Goal: Task Accomplishment & Management: Manage account settings

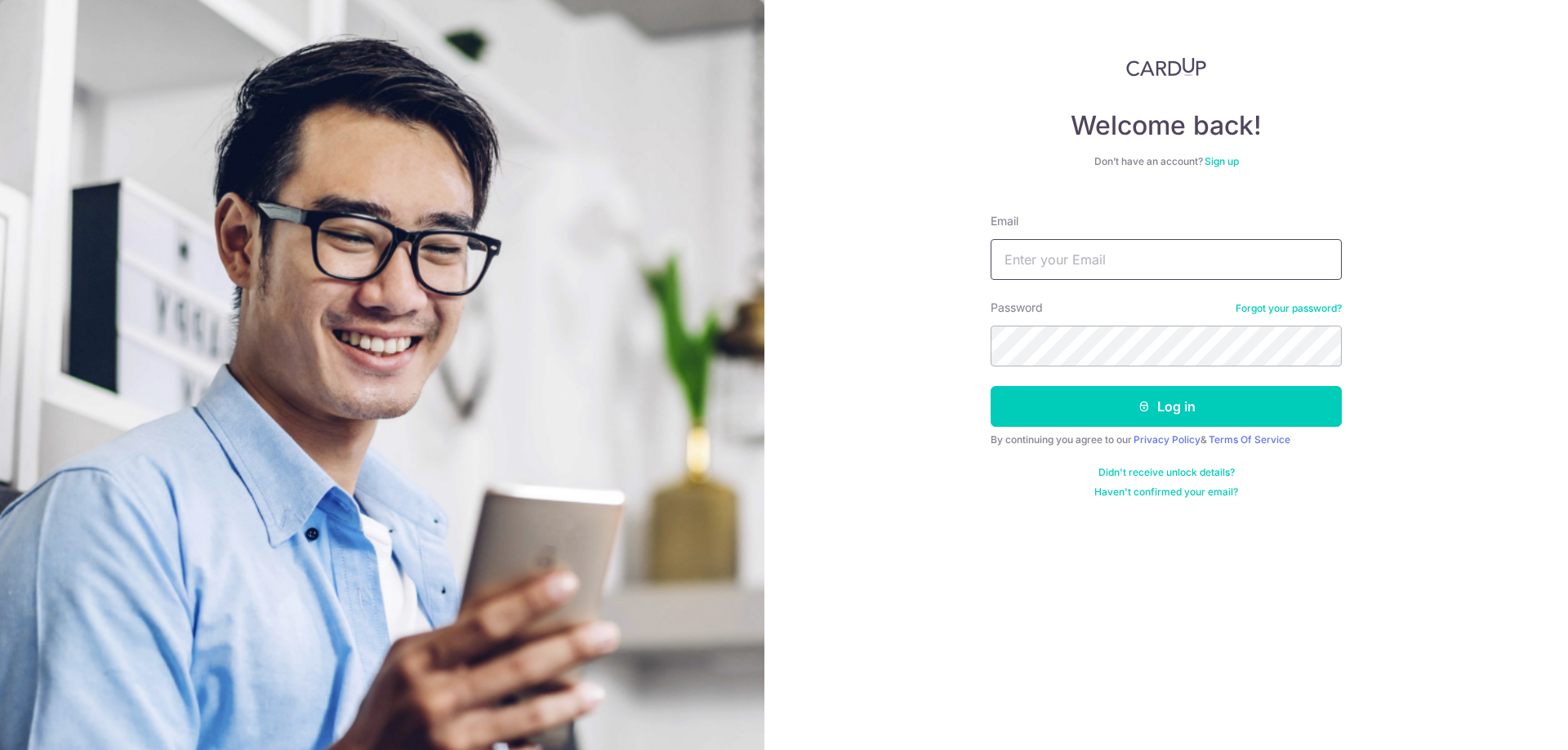
click at [1125, 250] on input "Email" at bounding box center [1166, 260] width 351 height 40
type input "[DOMAIN_NAME][EMAIL_ADDRESS][DOMAIN_NAME]"
click at [991, 387] on button "Log in" at bounding box center [1166, 407] width 351 height 40
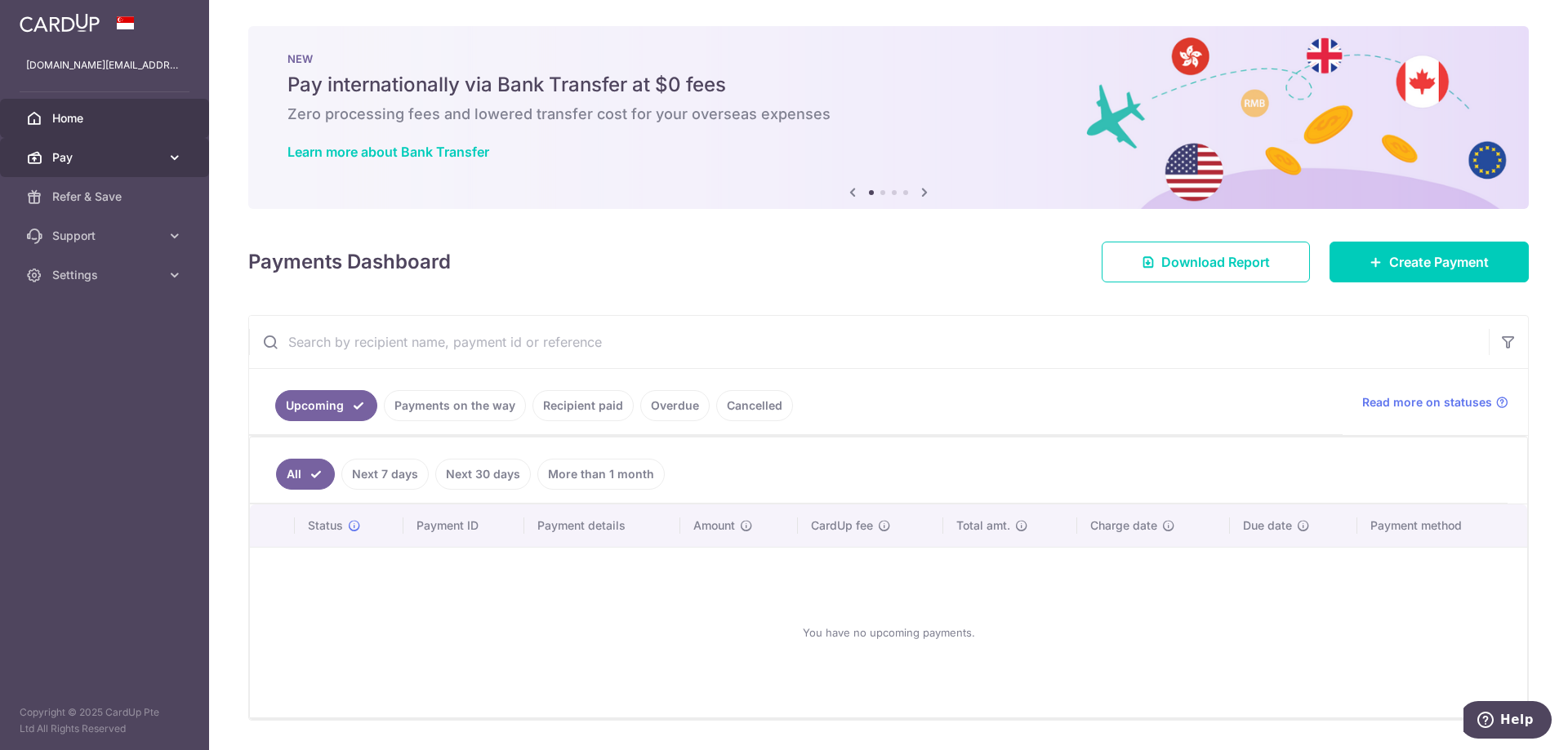
click at [98, 153] on span "Pay" at bounding box center [106, 157] width 108 height 17
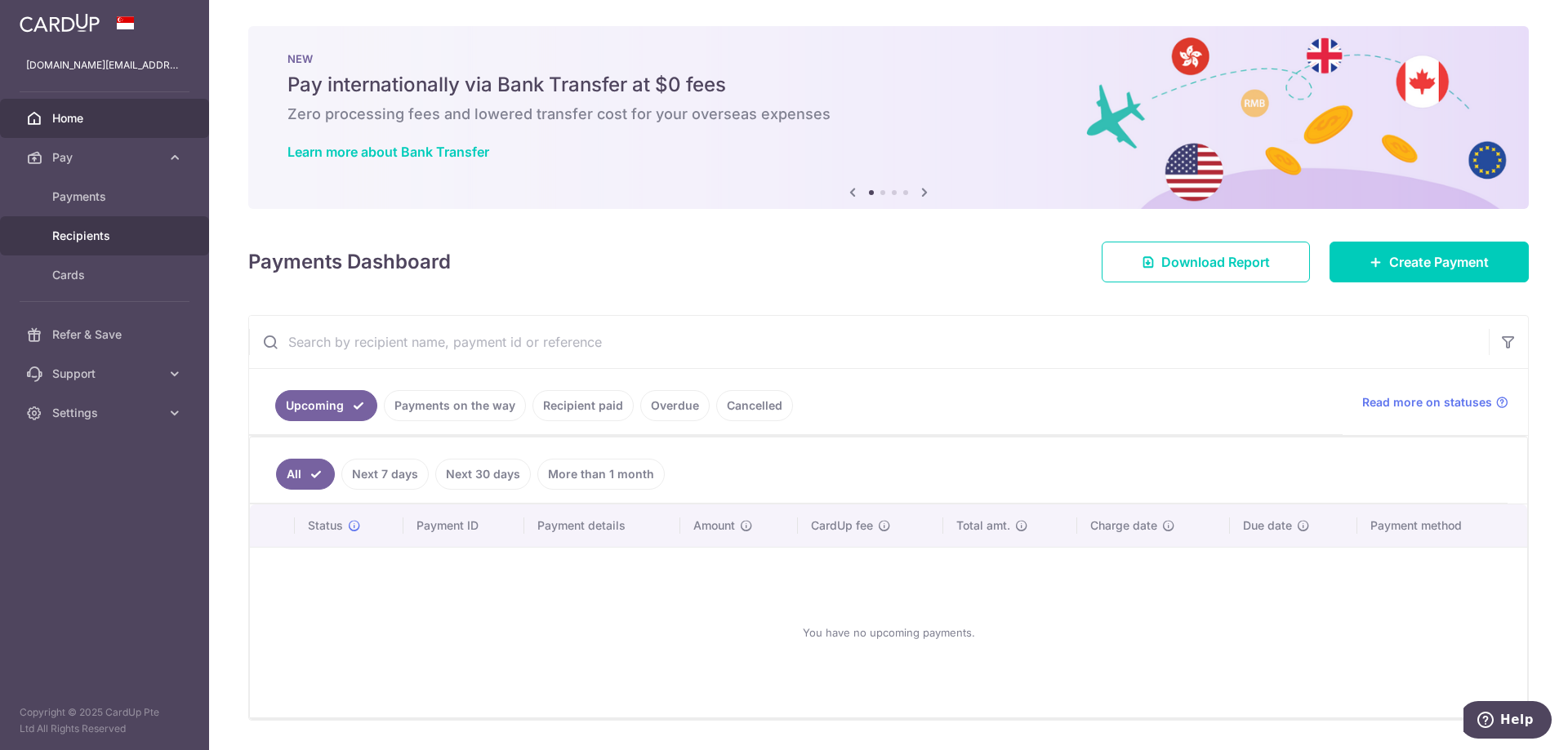
click at [126, 231] on span "Recipients" at bounding box center [106, 236] width 108 height 17
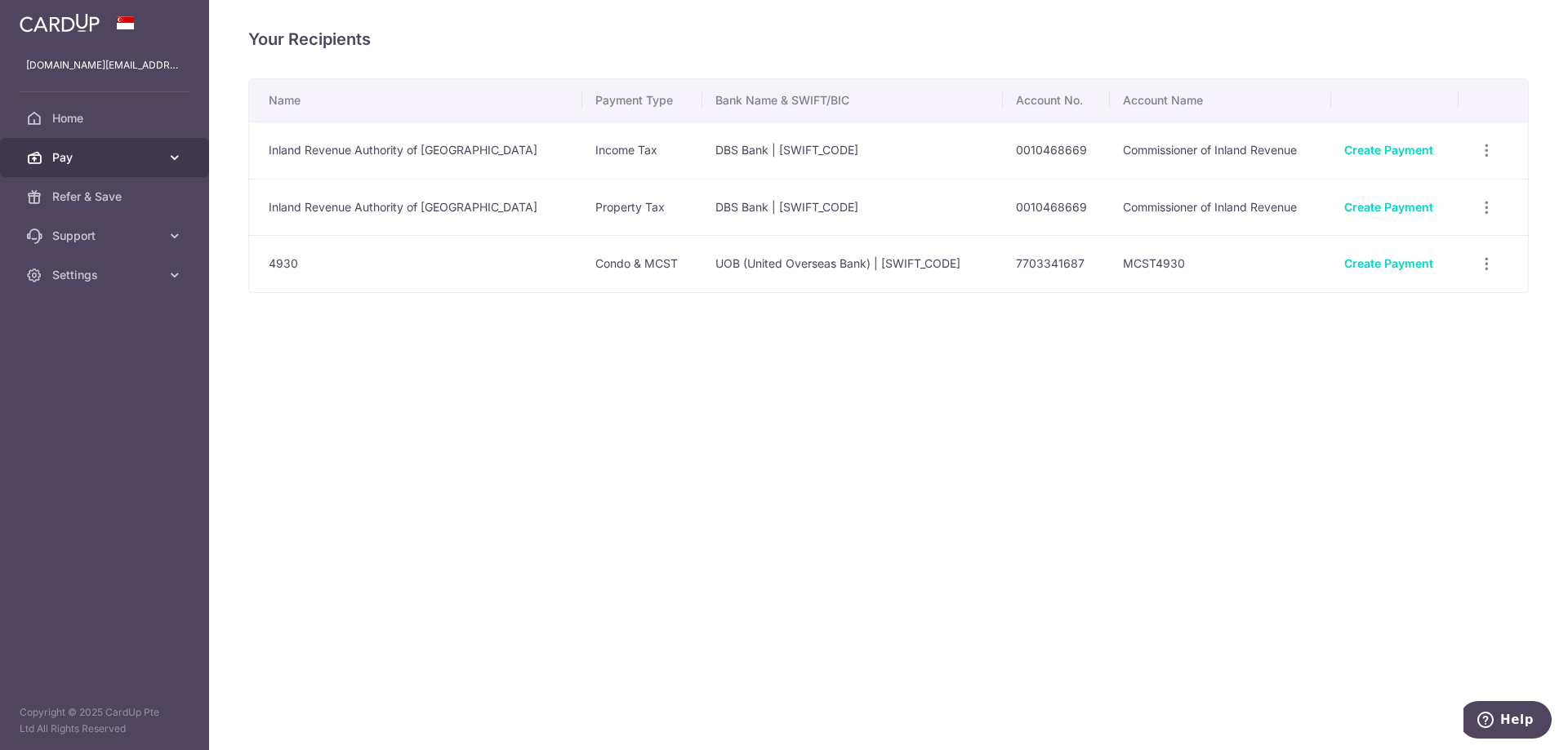
click at [124, 166] on link "Pay" at bounding box center [104, 157] width 209 height 40
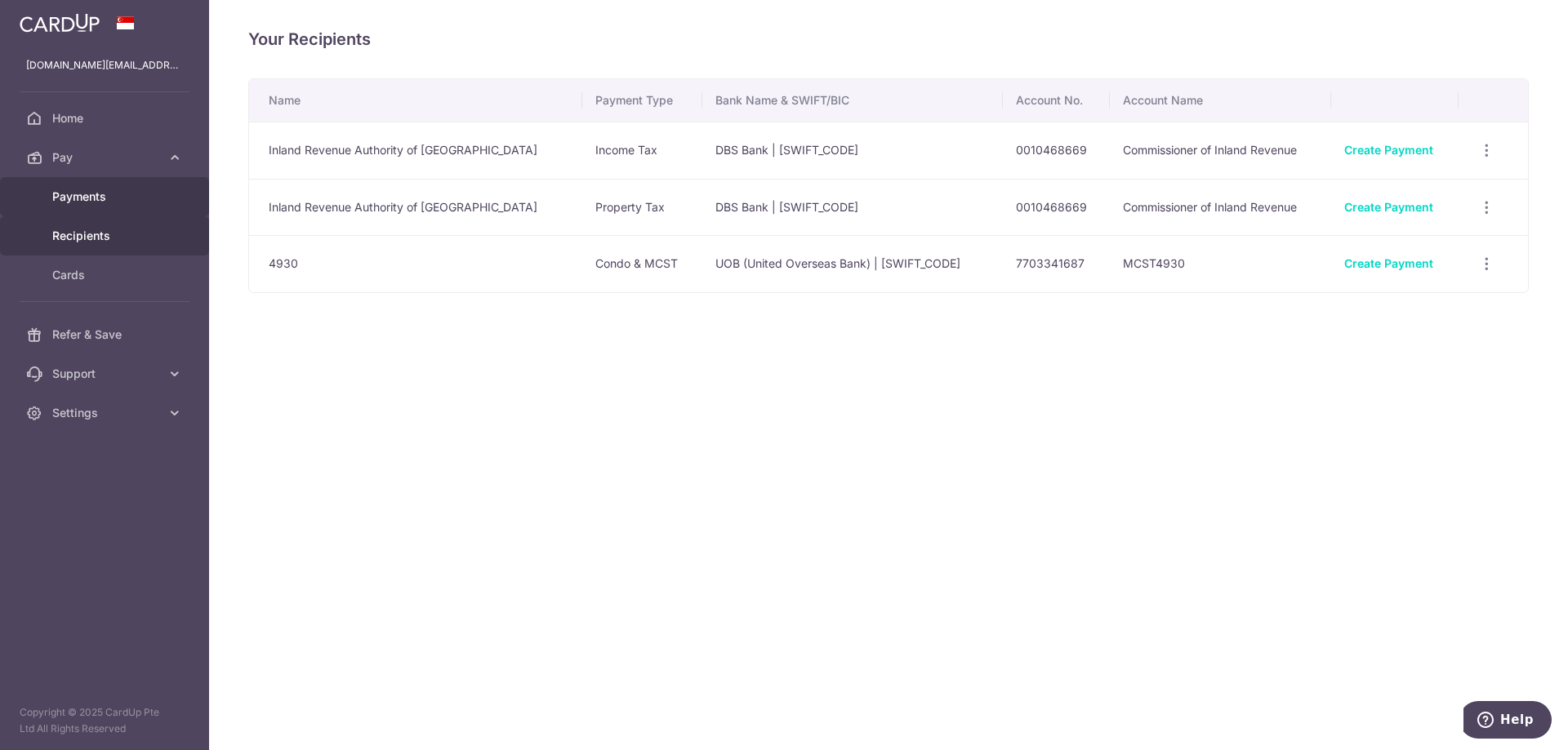
click at [134, 190] on span "Payments" at bounding box center [106, 197] width 108 height 17
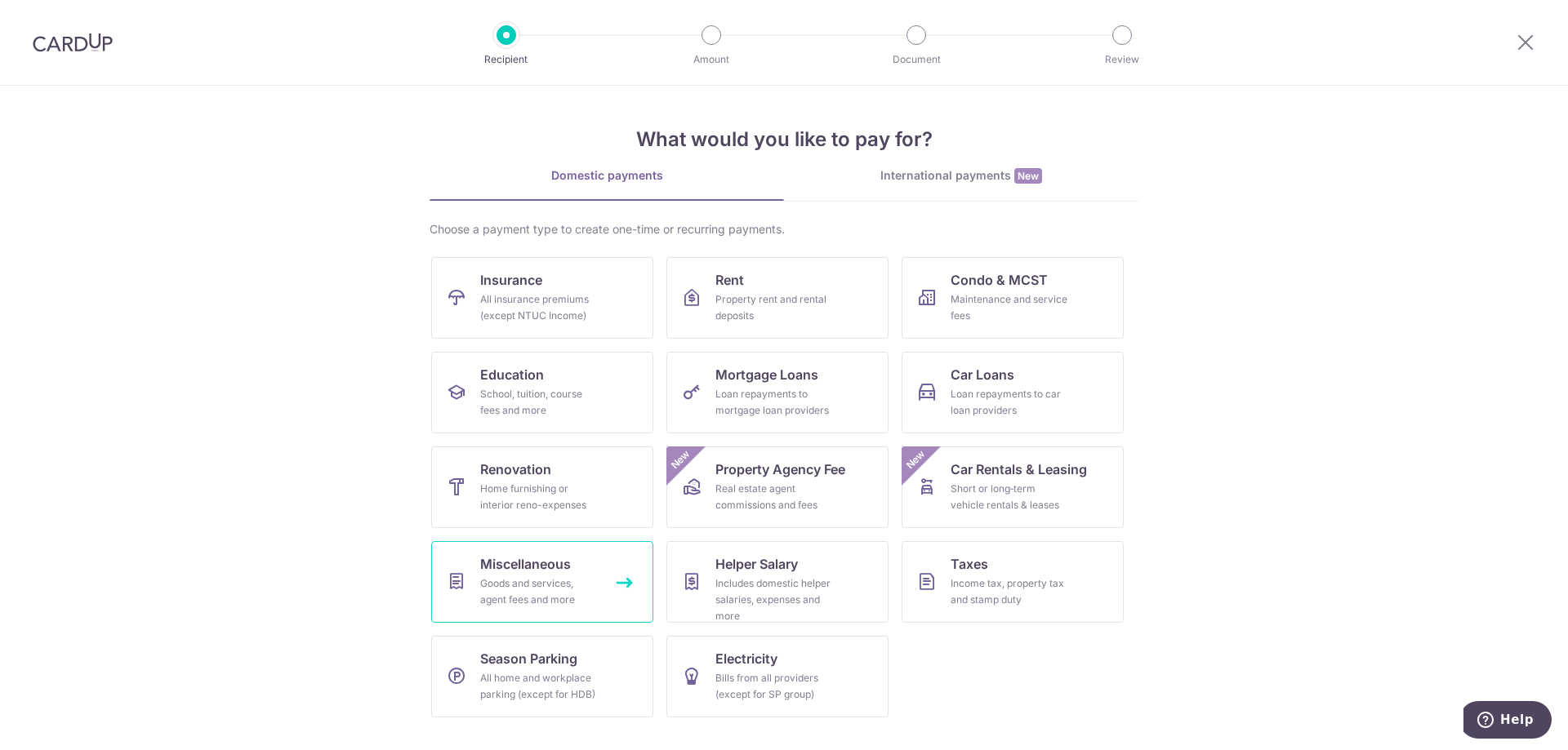
click at [538, 562] on span "Miscellaneous" at bounding box center [526, 563] width 90 height 19
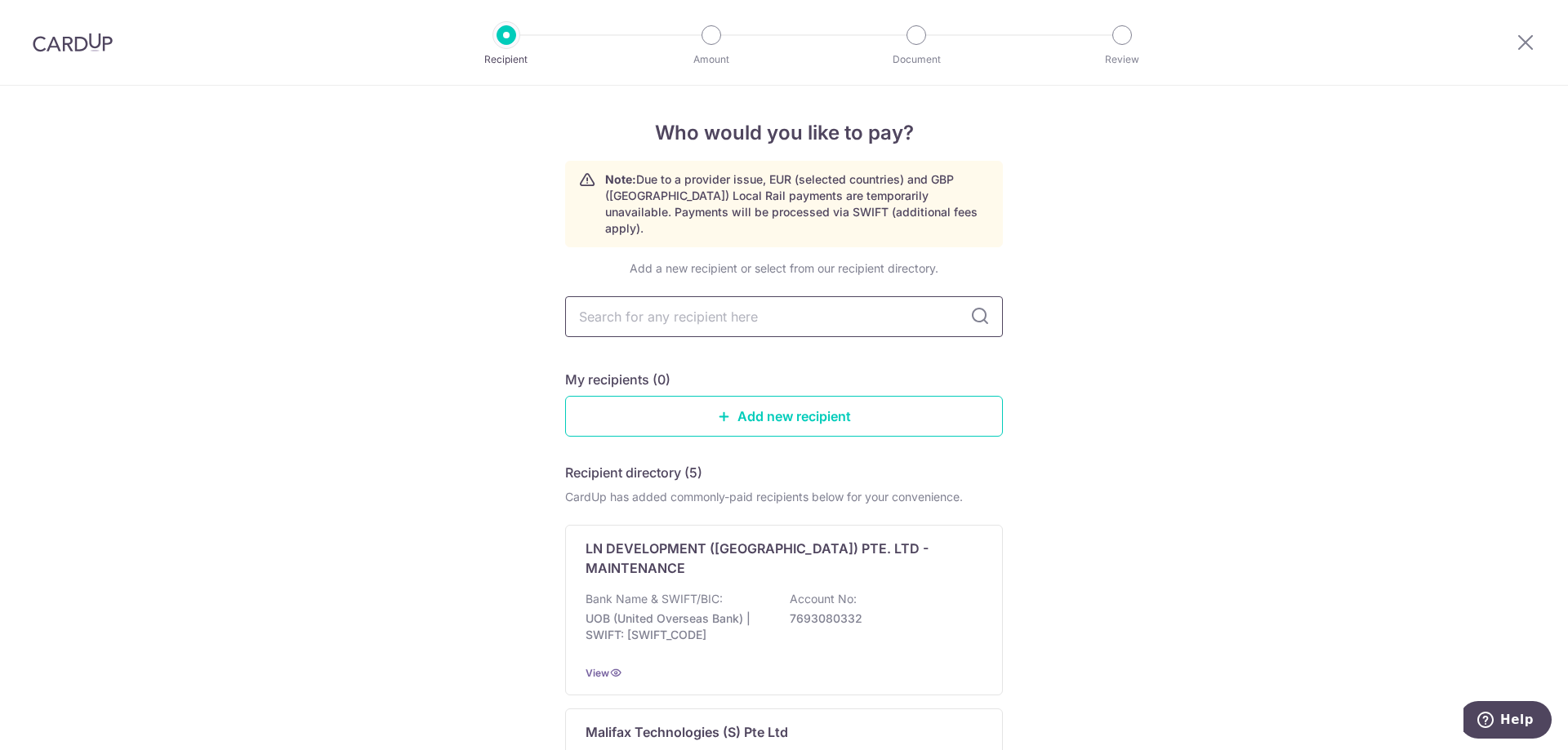
click at [676, 304] on input "text" at bounding box center [784, 317] width 437 height 40
type input "playfacto"
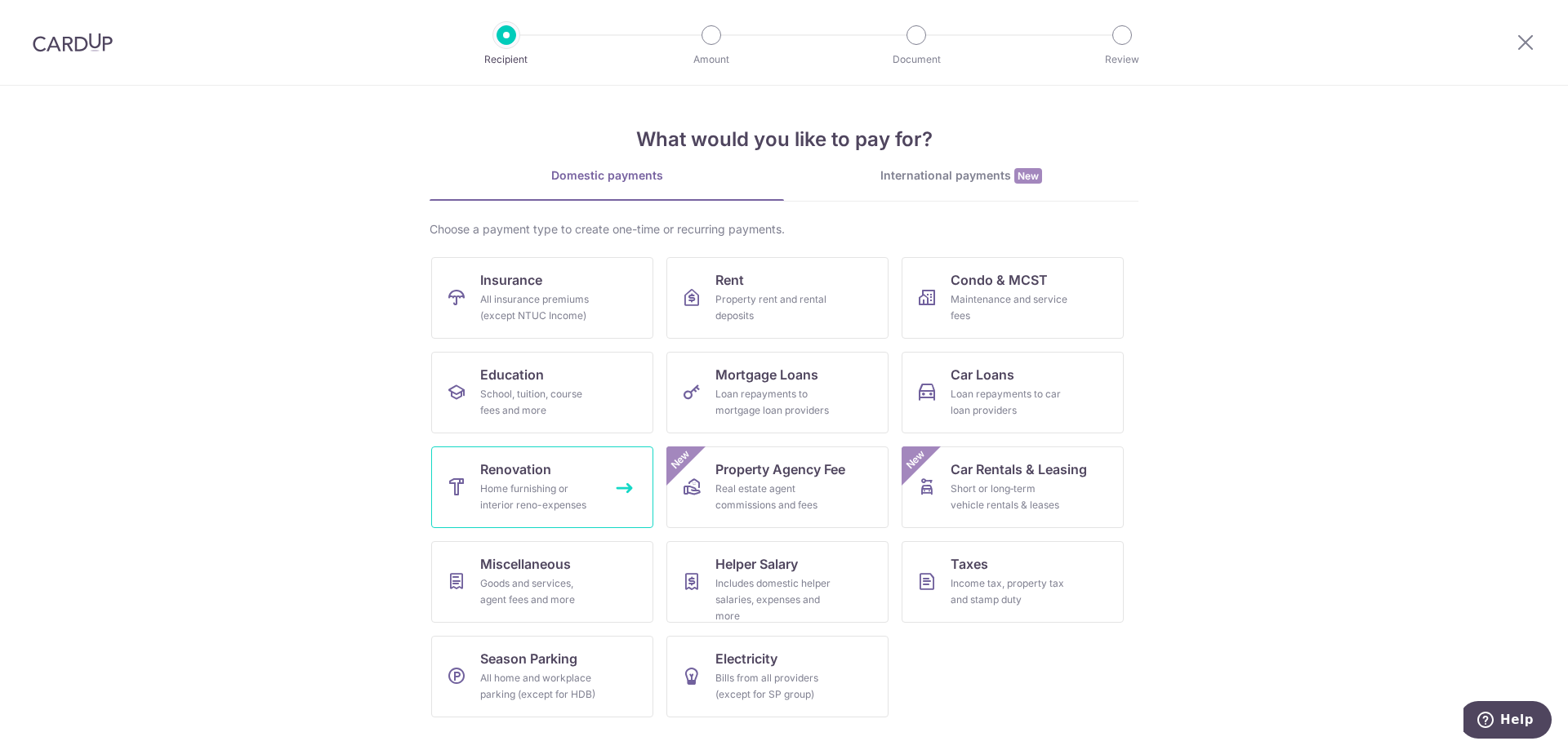
click at [570, 476] on link "Renovation Home furnishing or interior reno-expenses" at bounding box center [541, 487] width 222 height 82
click at [560, 391] on div "School, tuition, course fees and more" at bounding box center [540, 402] width 118 height 32
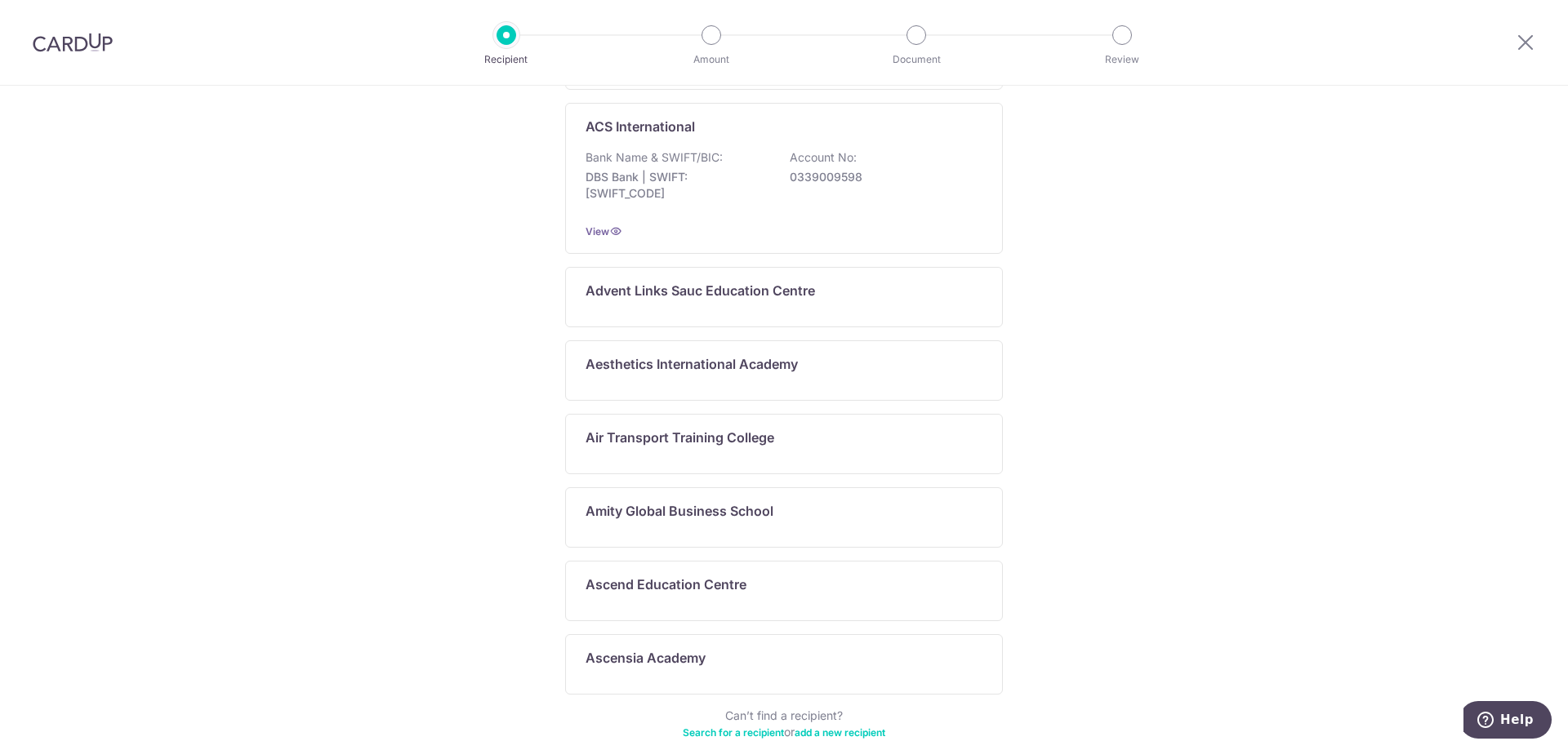
scroll to position [746, 0]
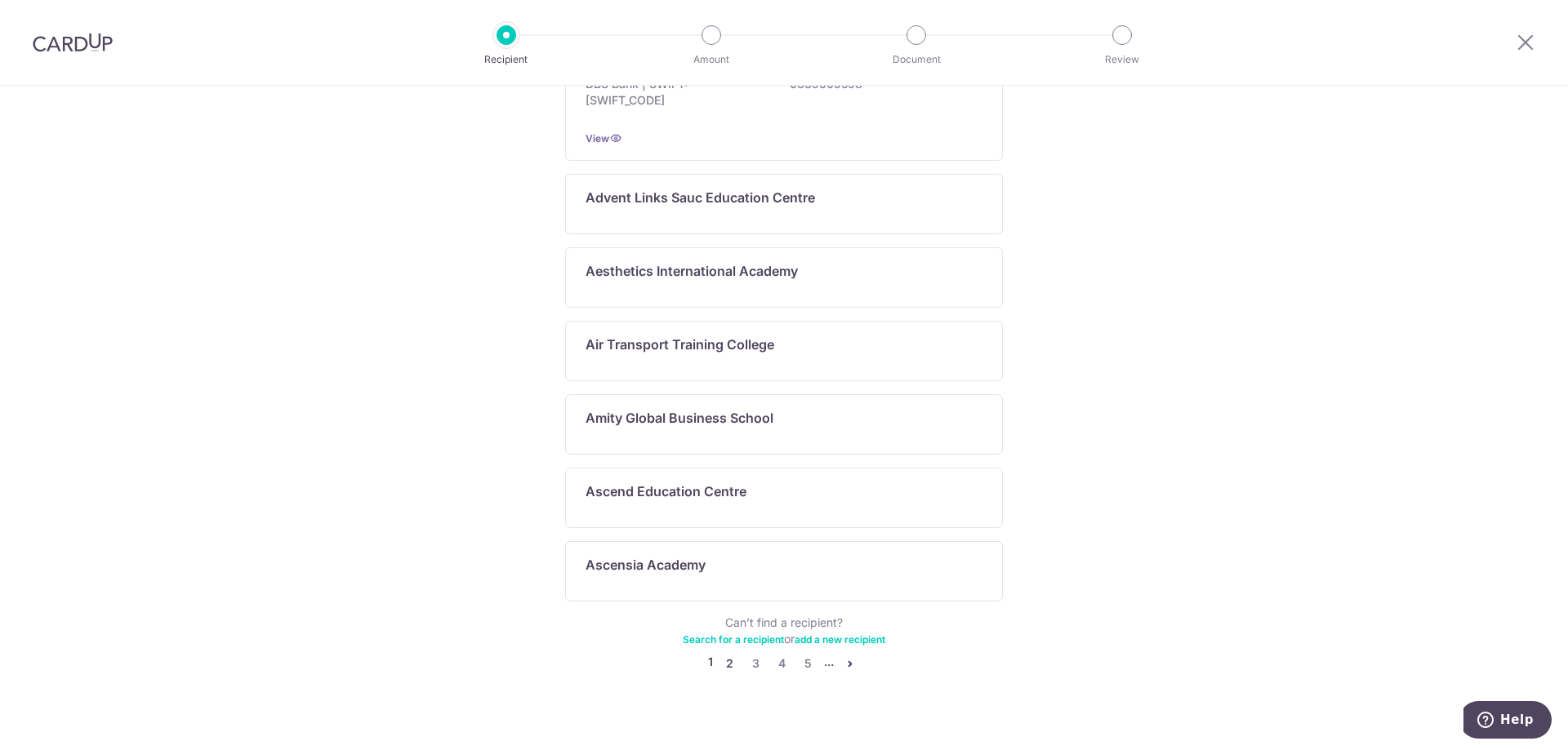
click at [721, 653] on link "2" at bounding box center [728, 663] width 19 height 19
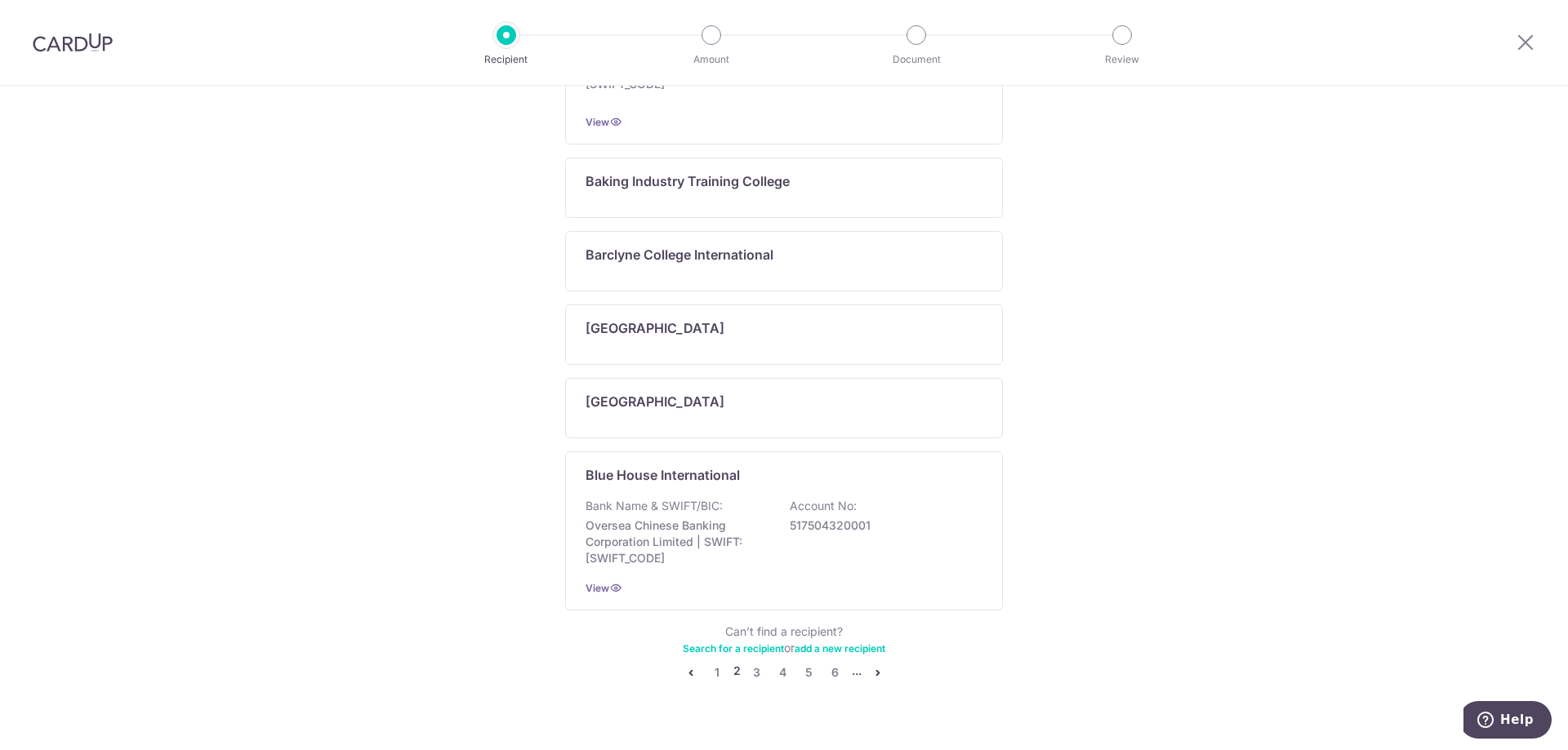
scroll to position [845, 0]
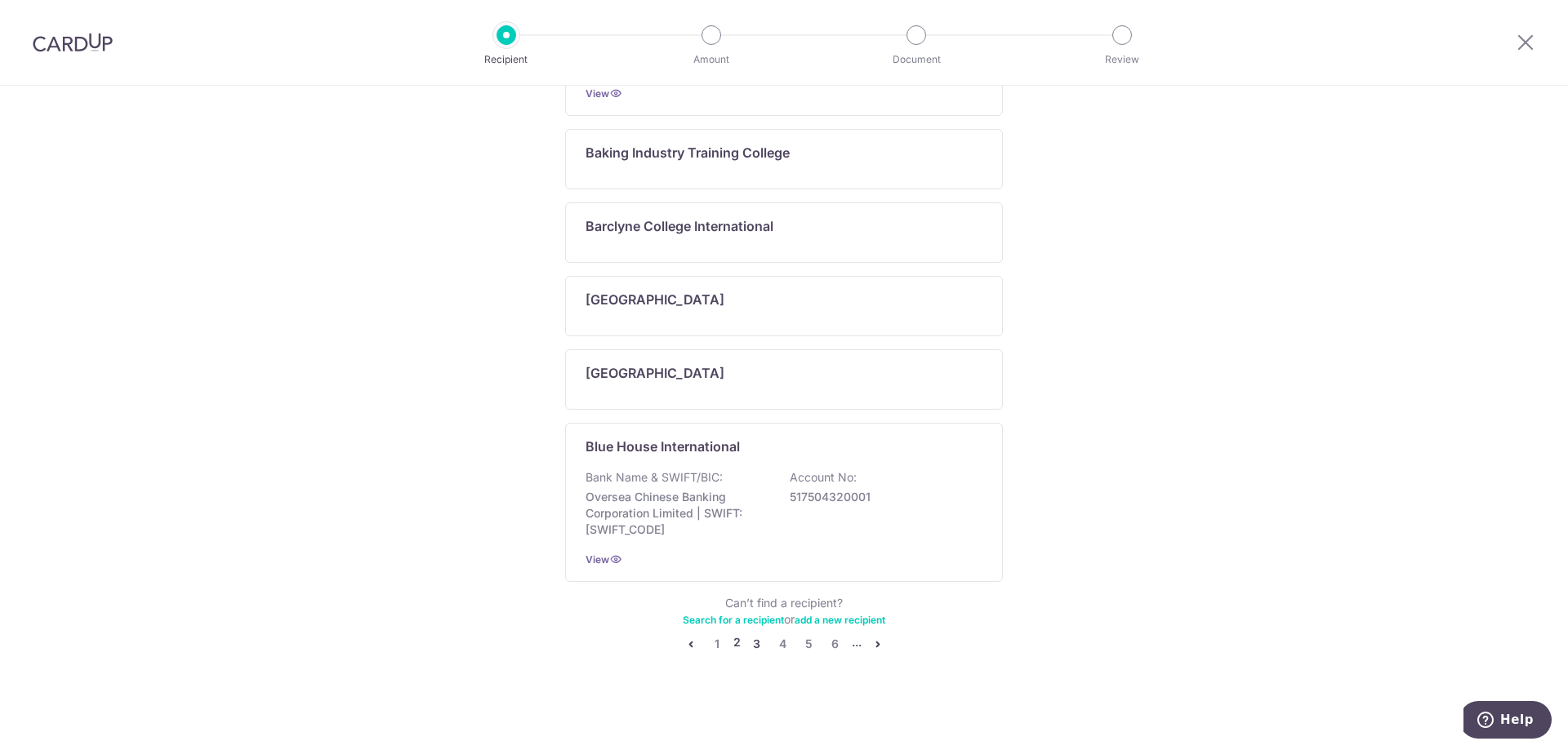
click at [749, 639] on link "3" at bounding box center [757, 643] width 19 height 19
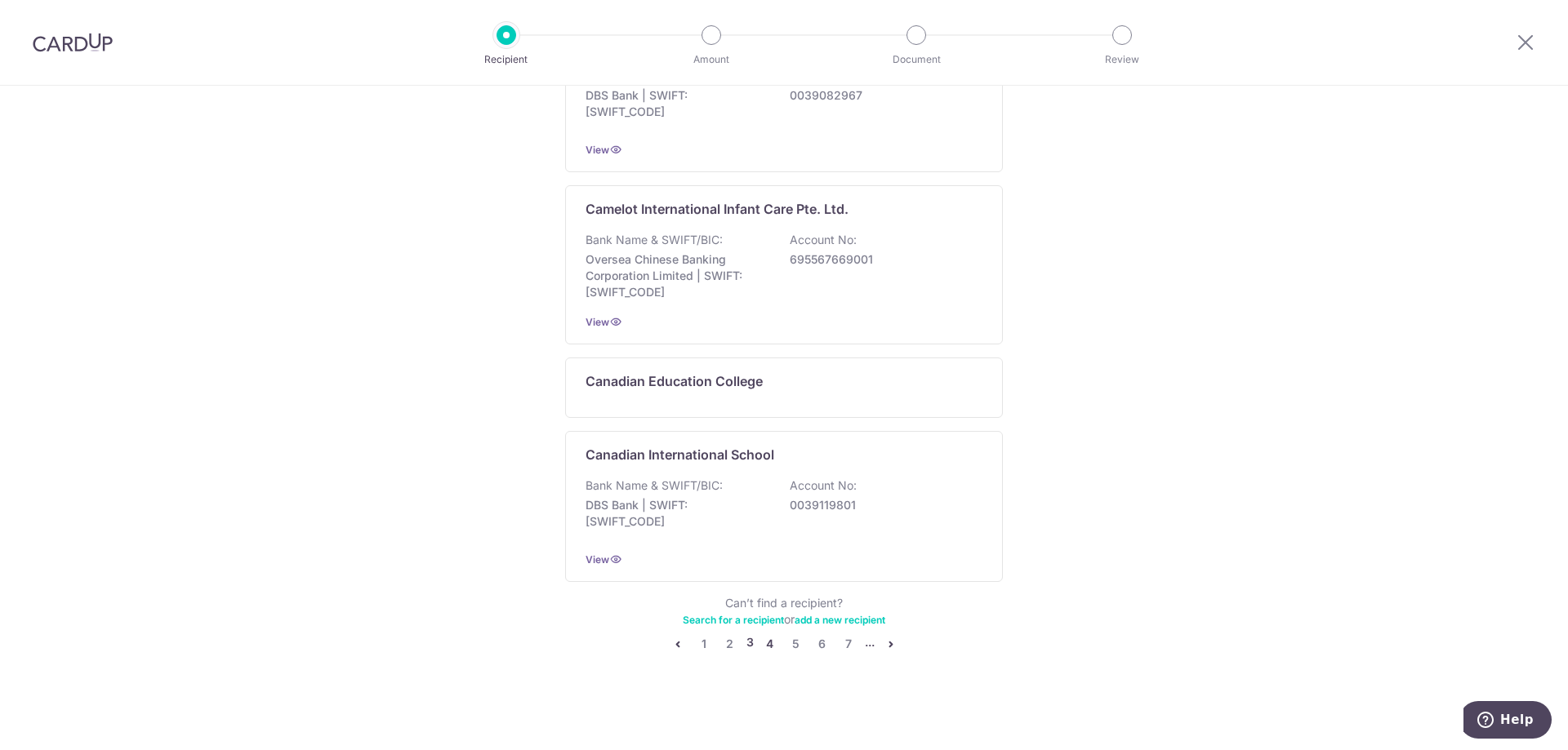
click at [762, 645] on link "4" at bounding box center [770, 643] width 19 height 19
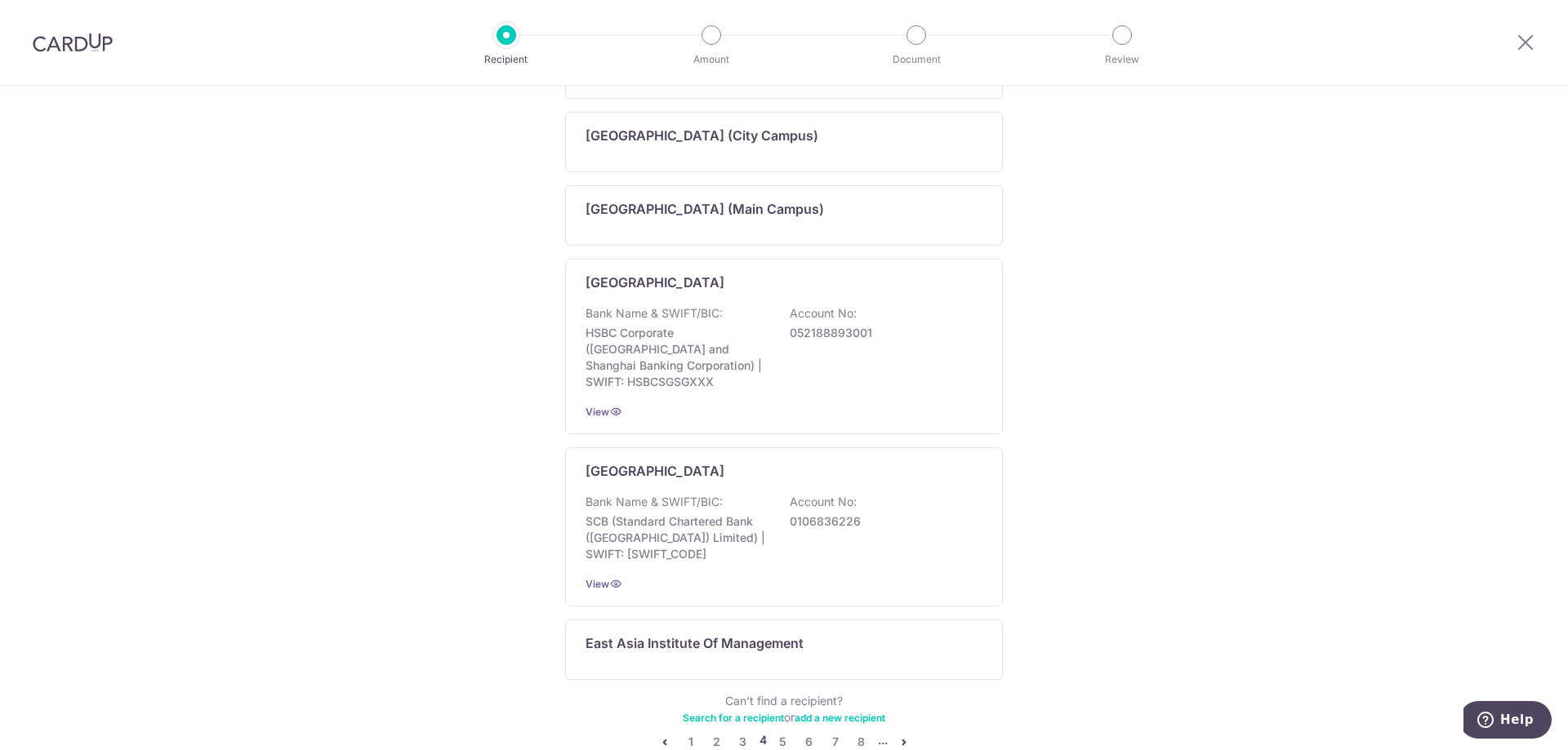
scroll to position [853, 0]
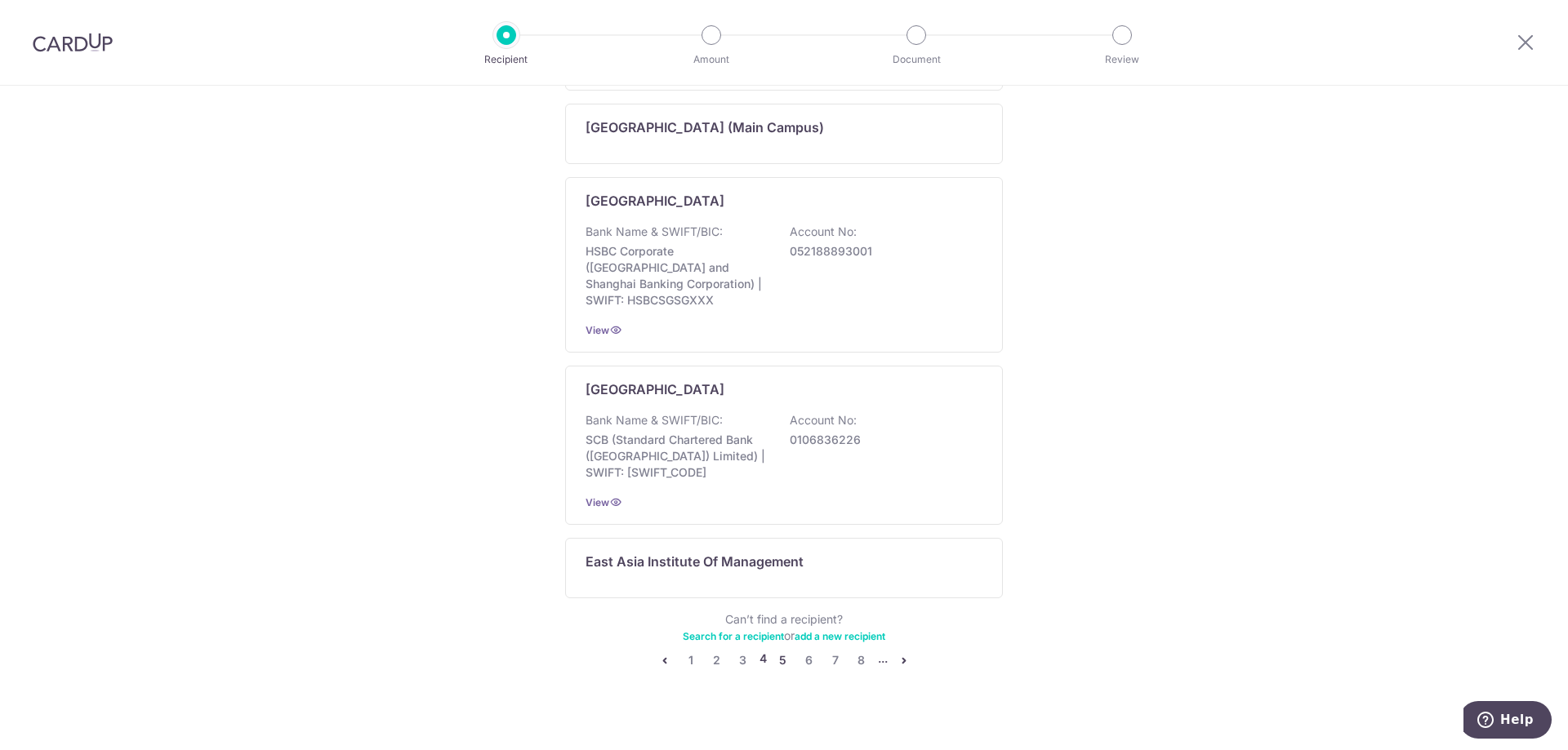
click at [776, 651] on link "5" at bounding box center [783, 660] width 19 height 19
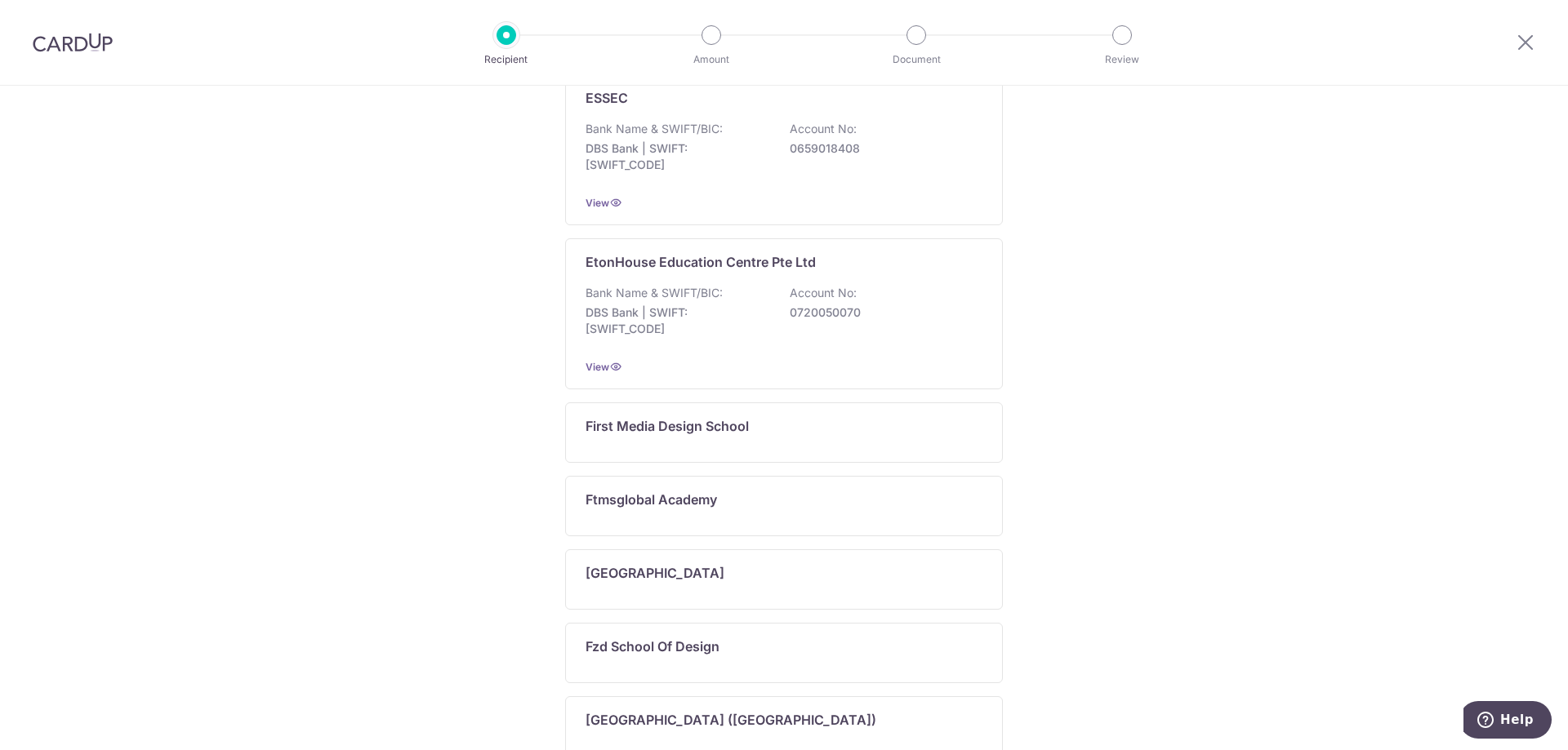
scroll to position [746, 0]
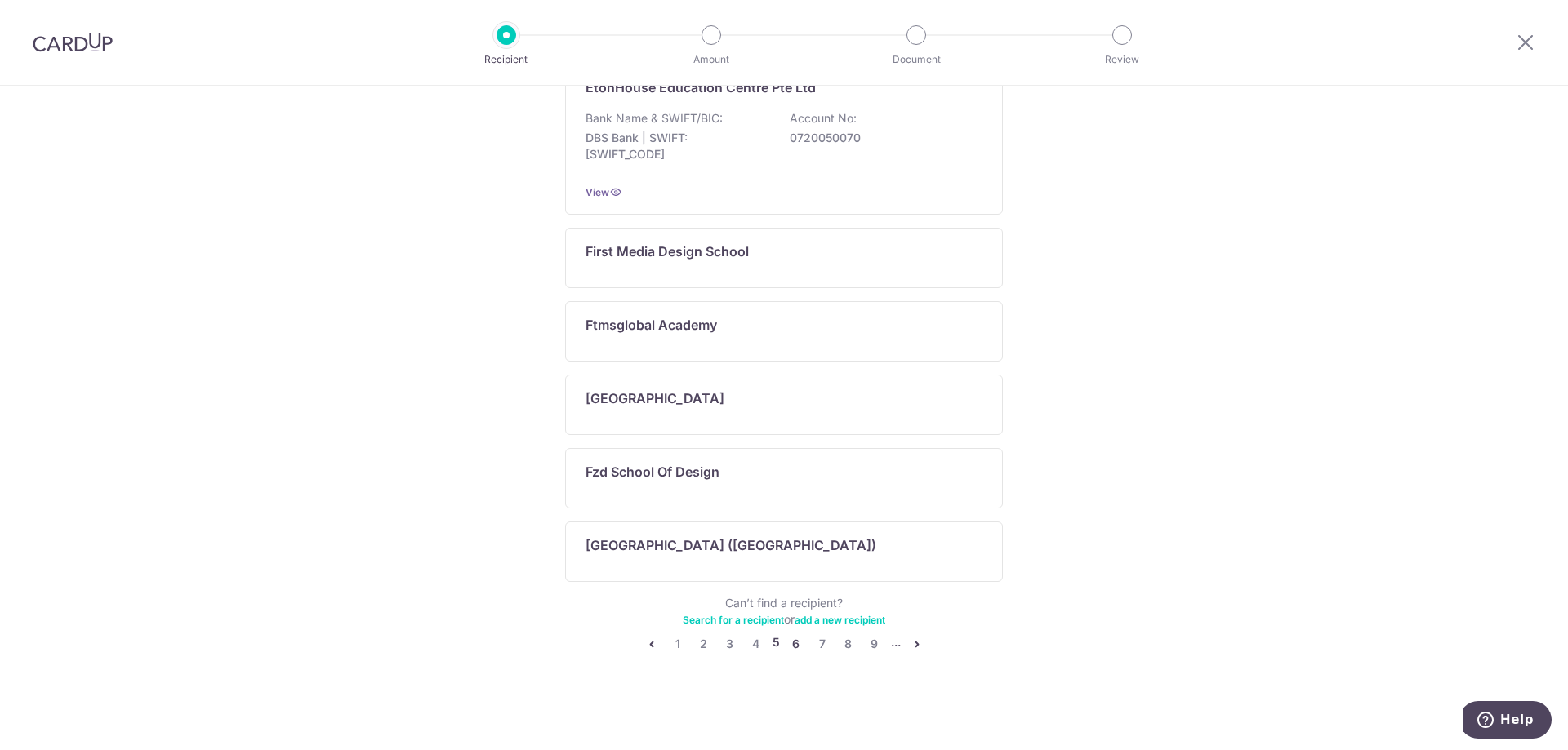
click at [786, 641] on link "6" at bounding box center [796, 643] width 19 height 19
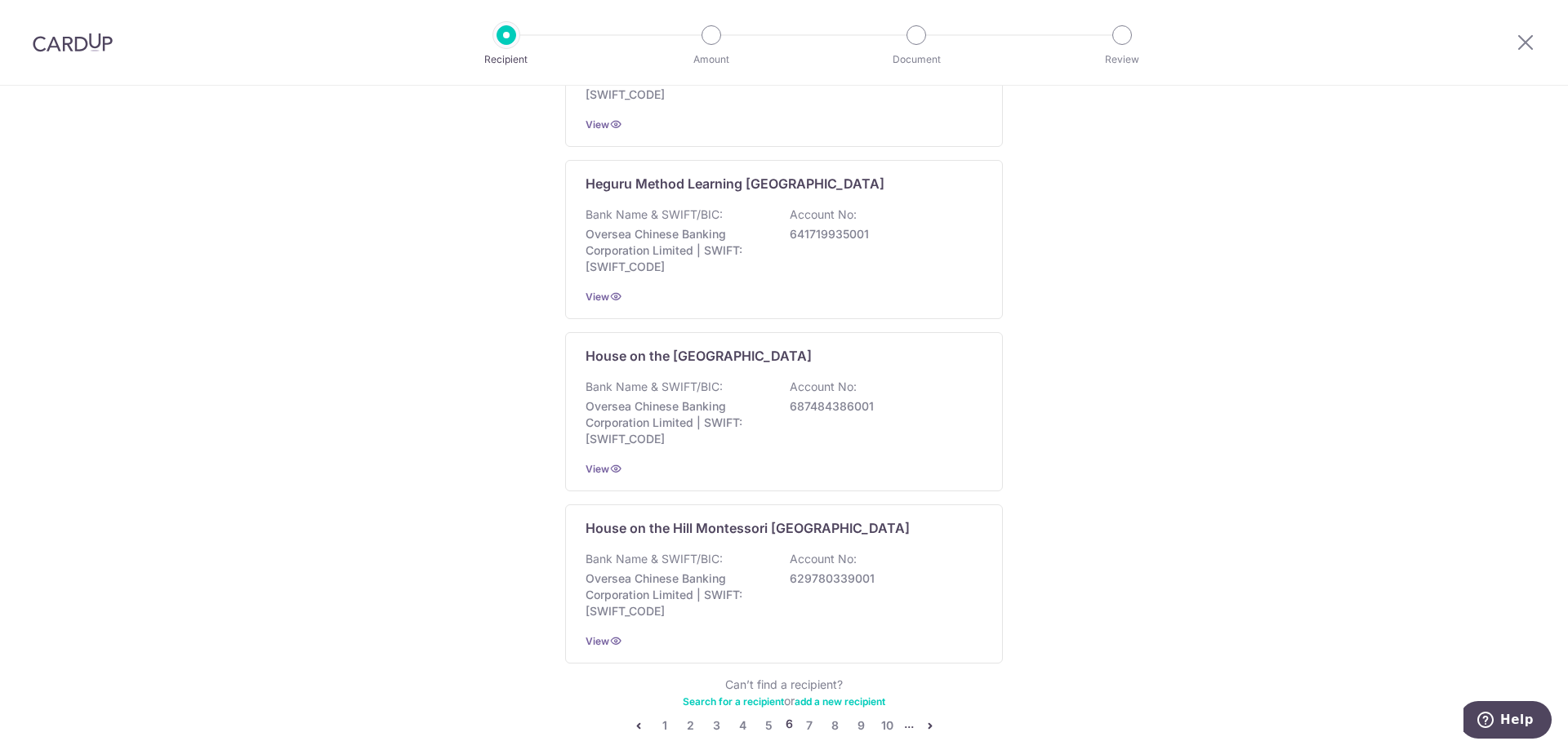
scroll to position [1058, 0]
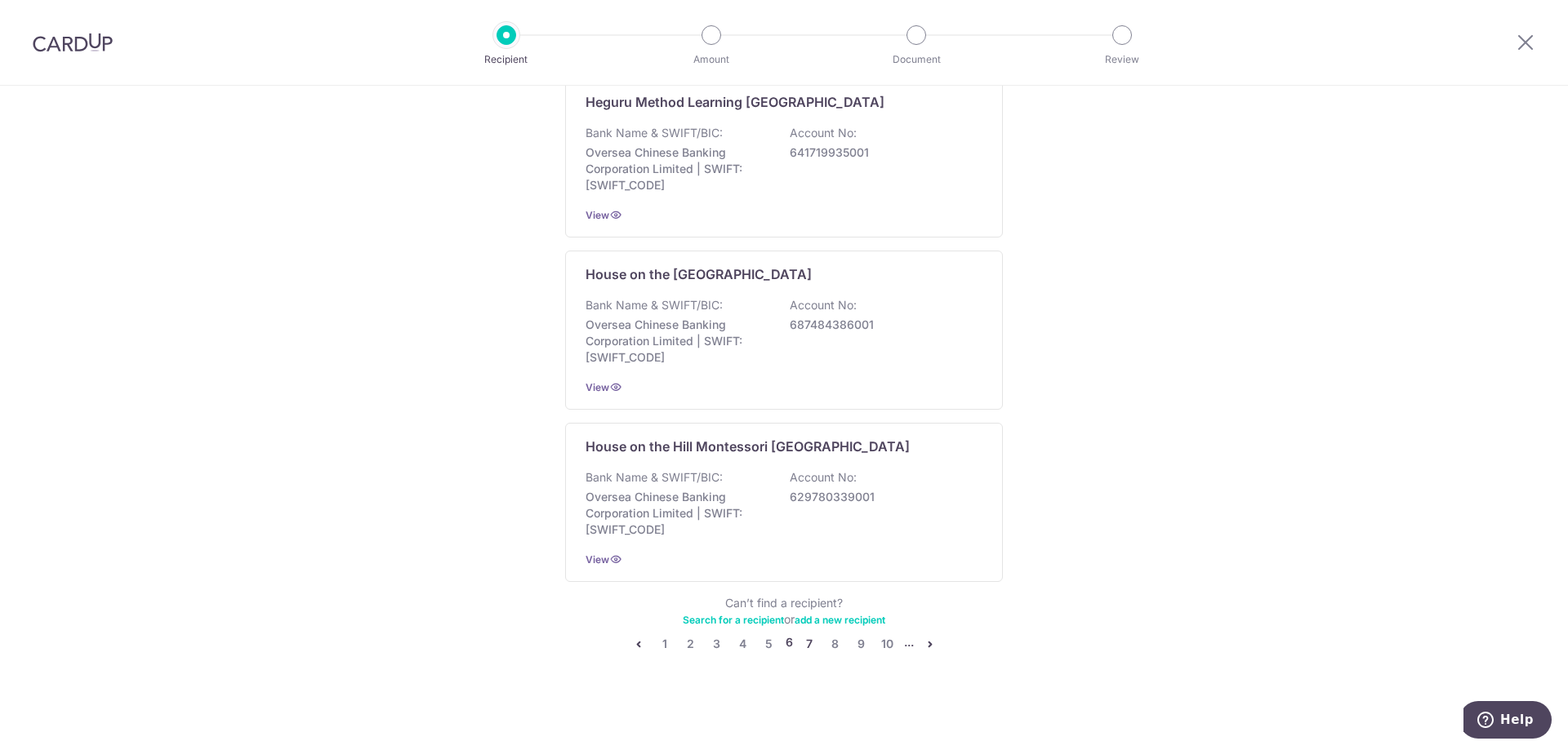
click at [806, 643] on link "7" at bounding box center [808, 643] width 19 height 19
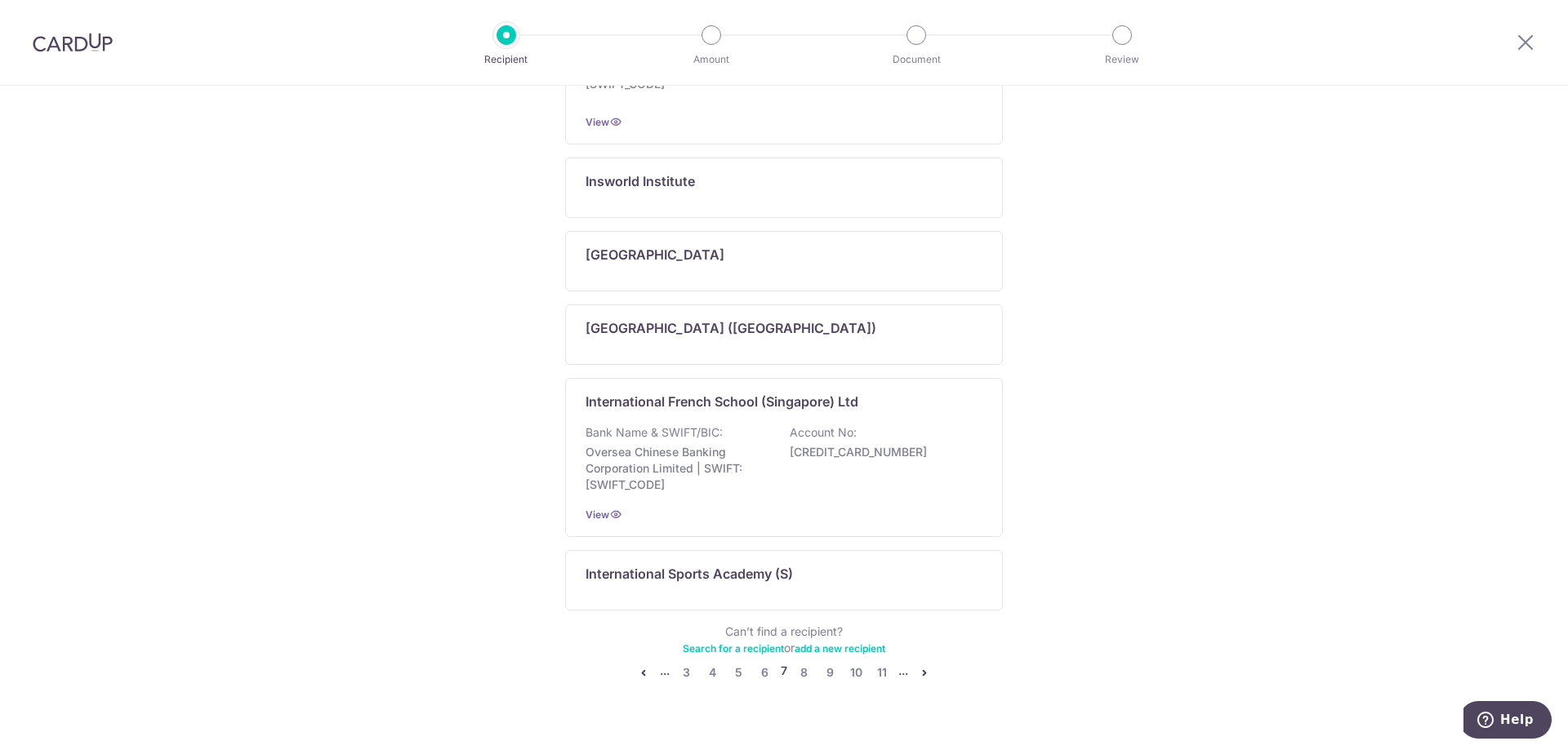
scroll to position [845, 0]
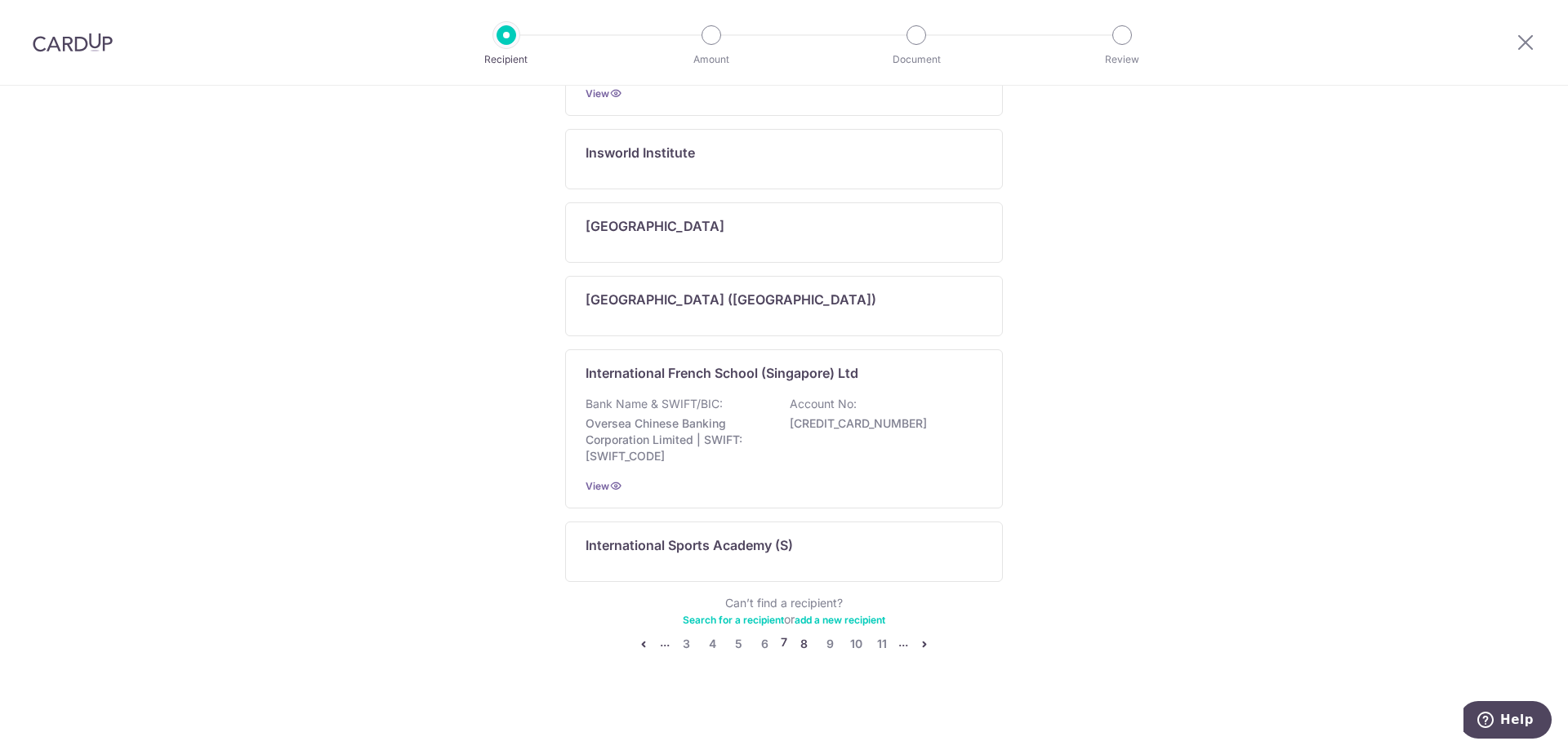
click at [800, 643] on link "8" at bounding box center [803, 643] width 19 height 19
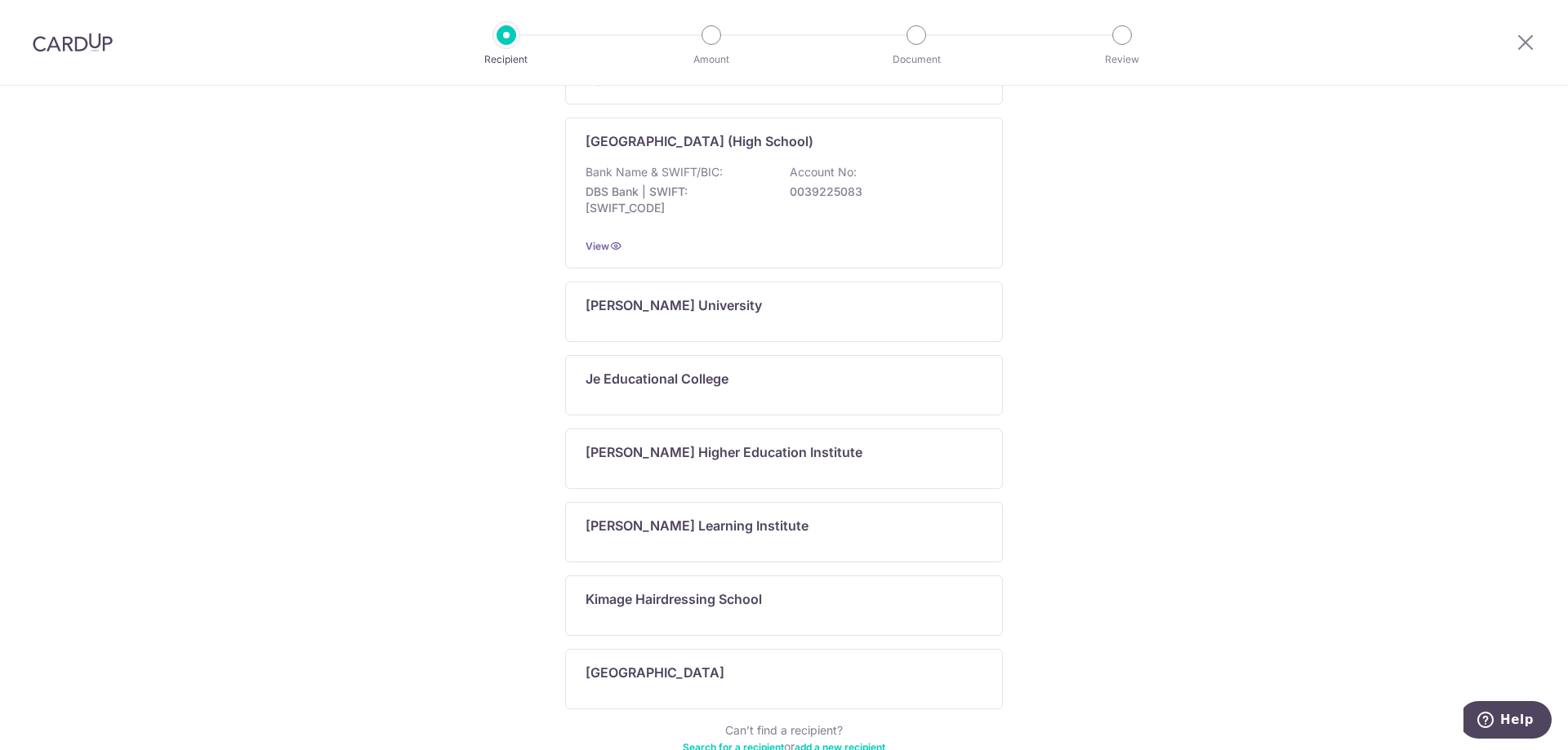
scroll to position [943, 0]
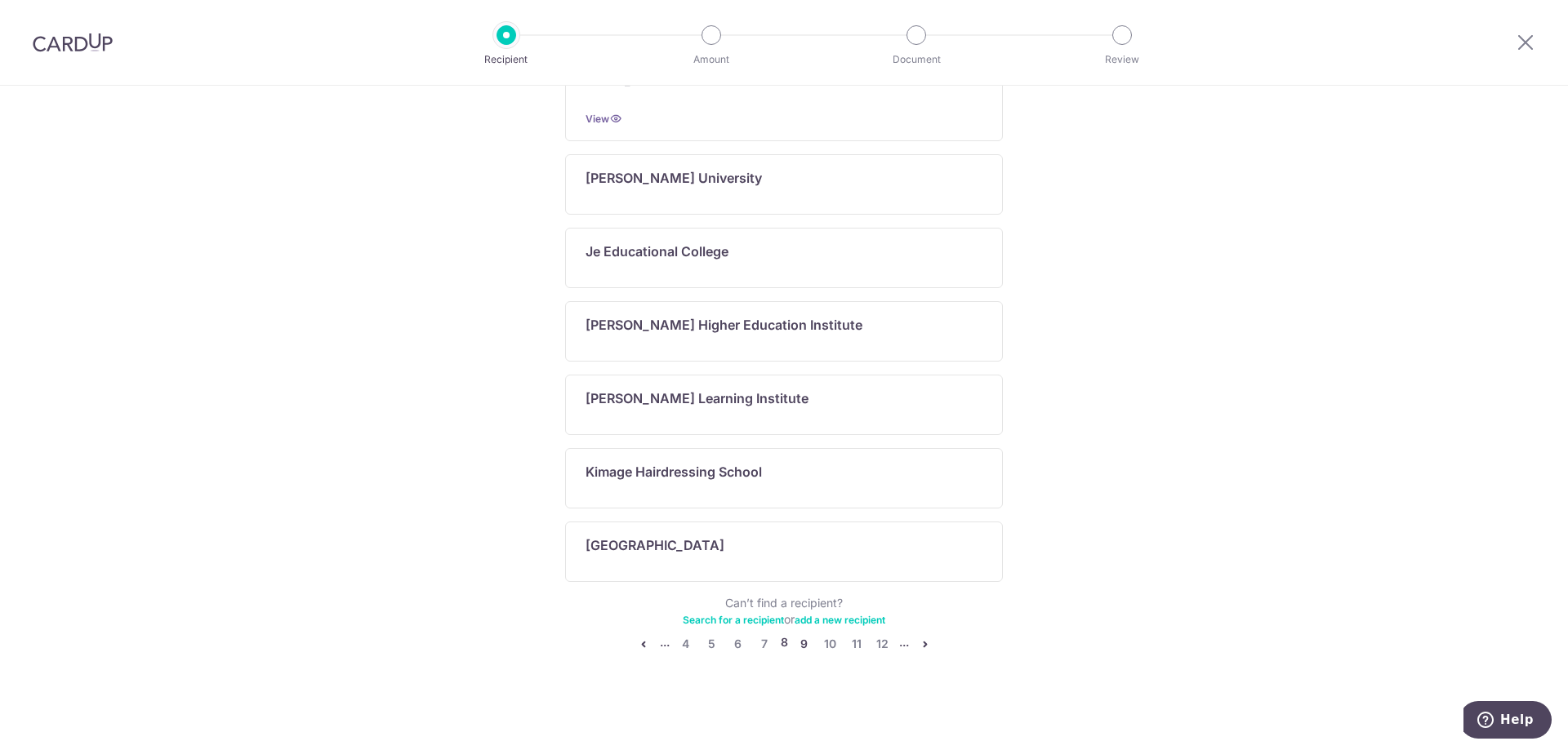
click at [803, 645] on link "9" at bounding box center [804, 643] width 19 height 19
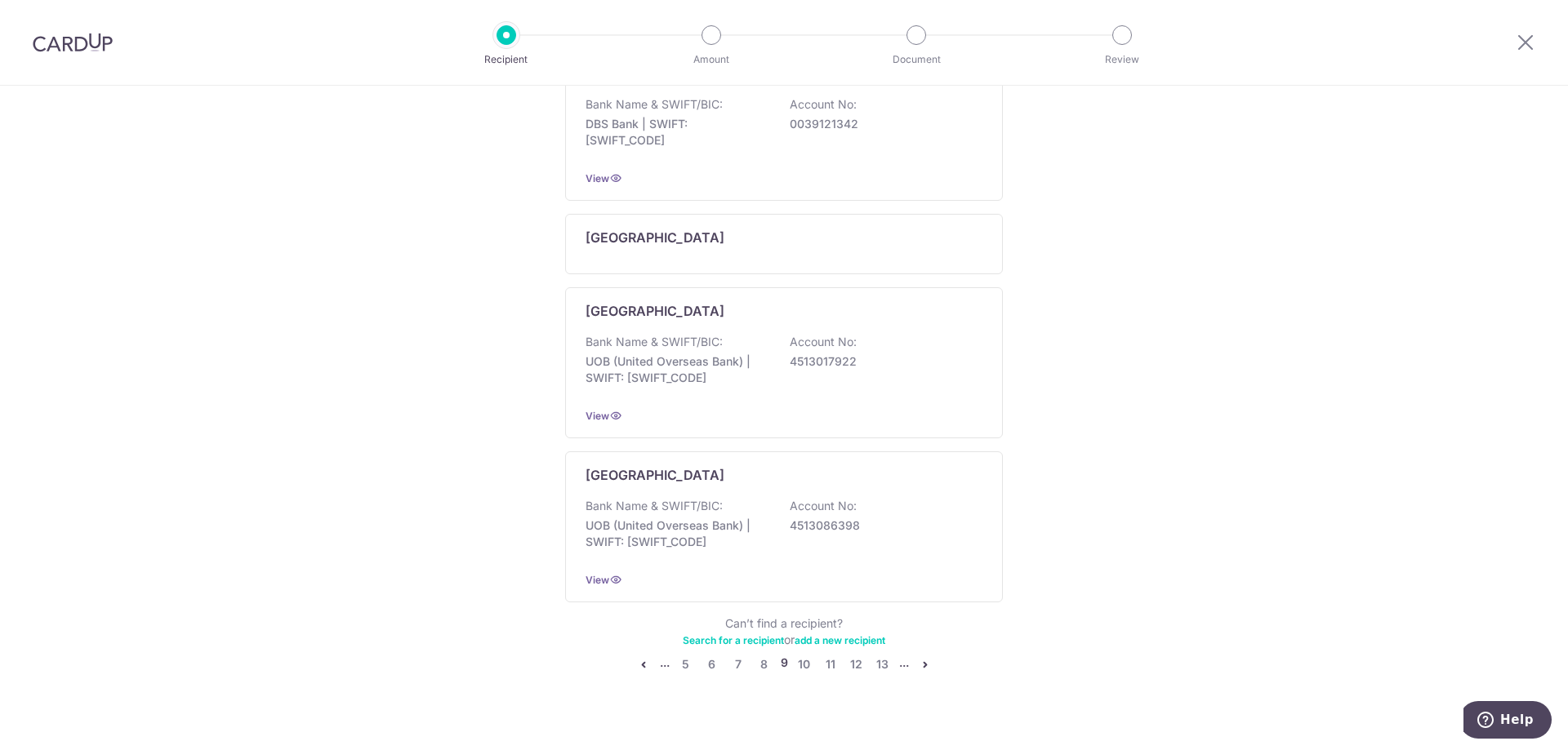
scroll to position [837, 0]
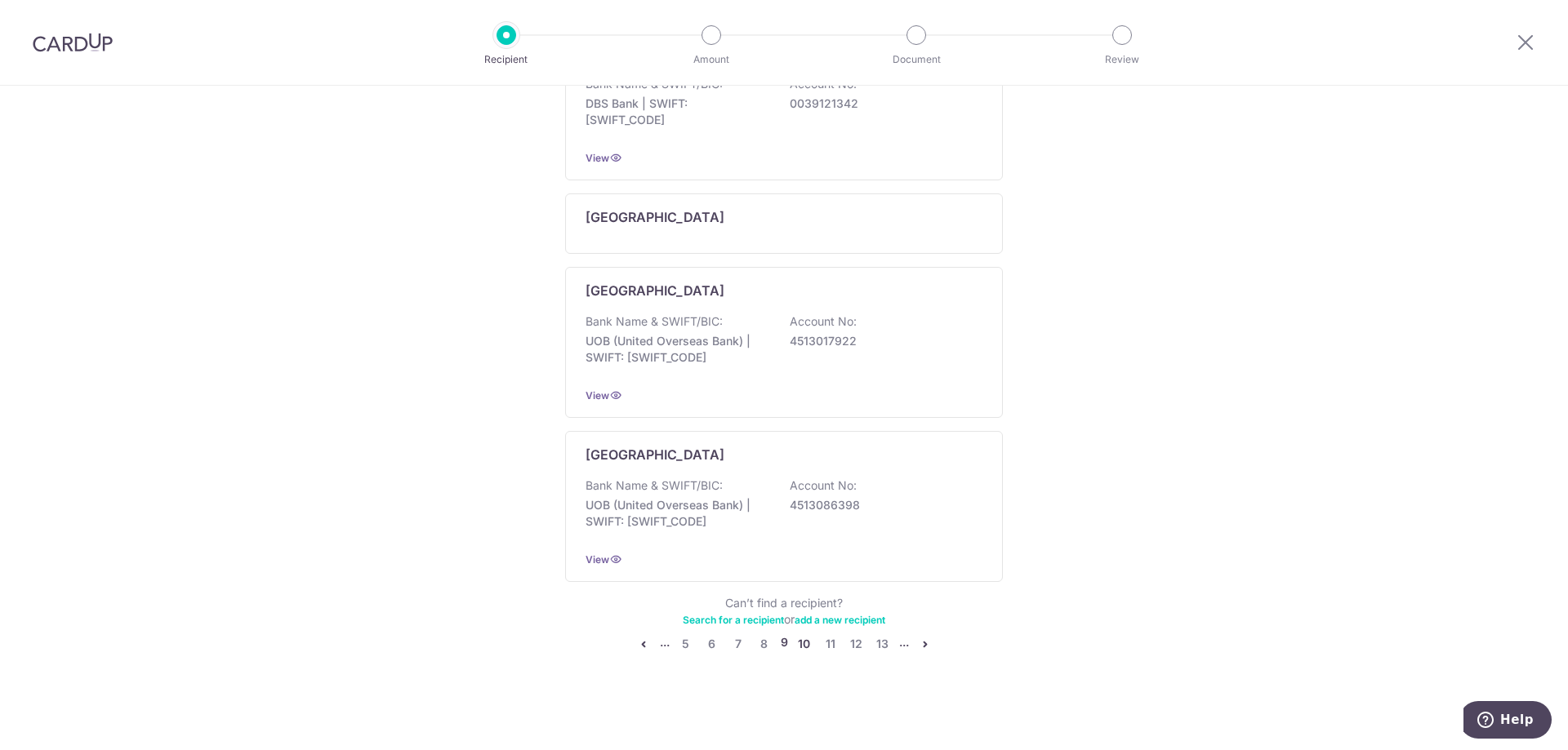
click at [807, 640] on link "10" at bounding box center [804, 643] width 19 height 19
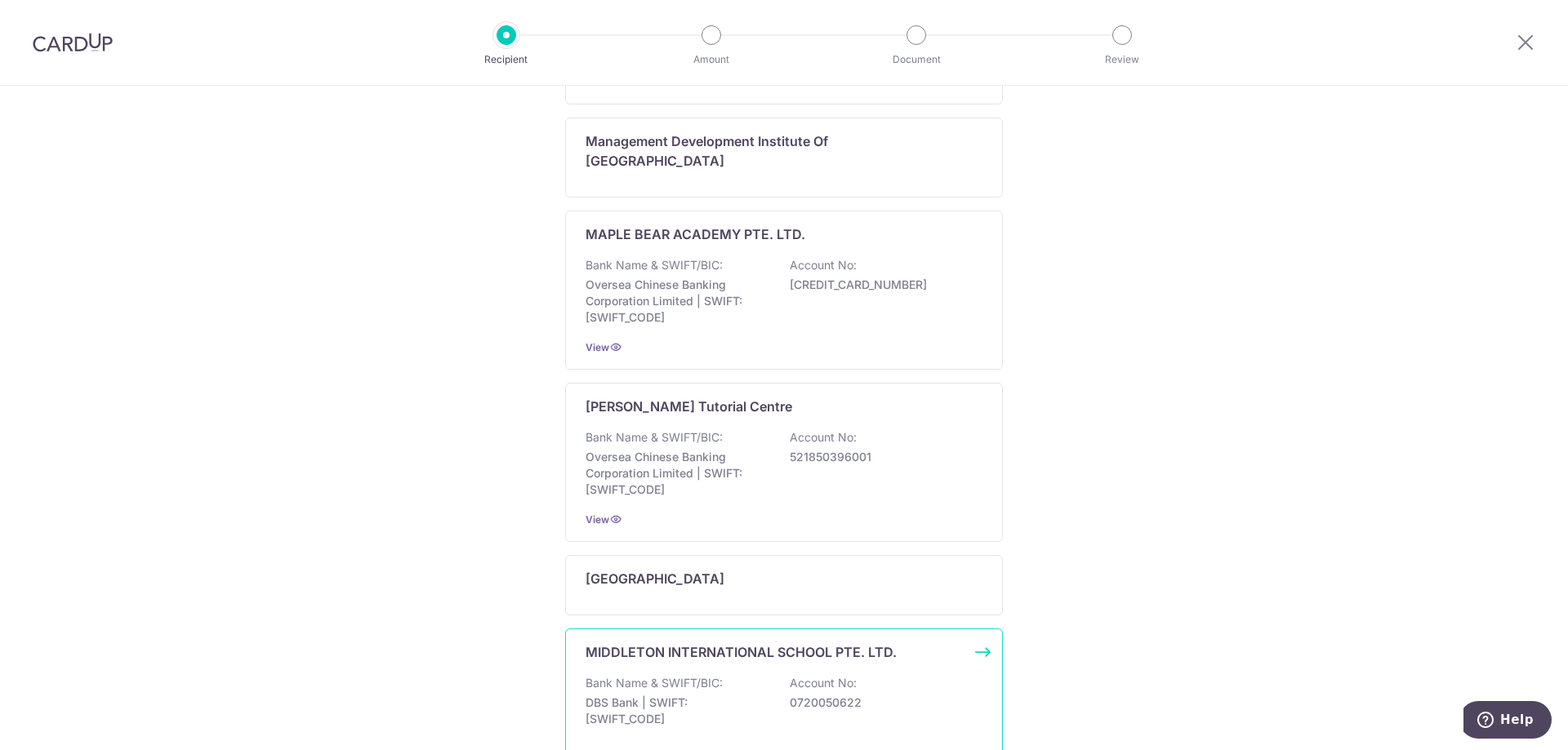
scroll to position [1141, 0]
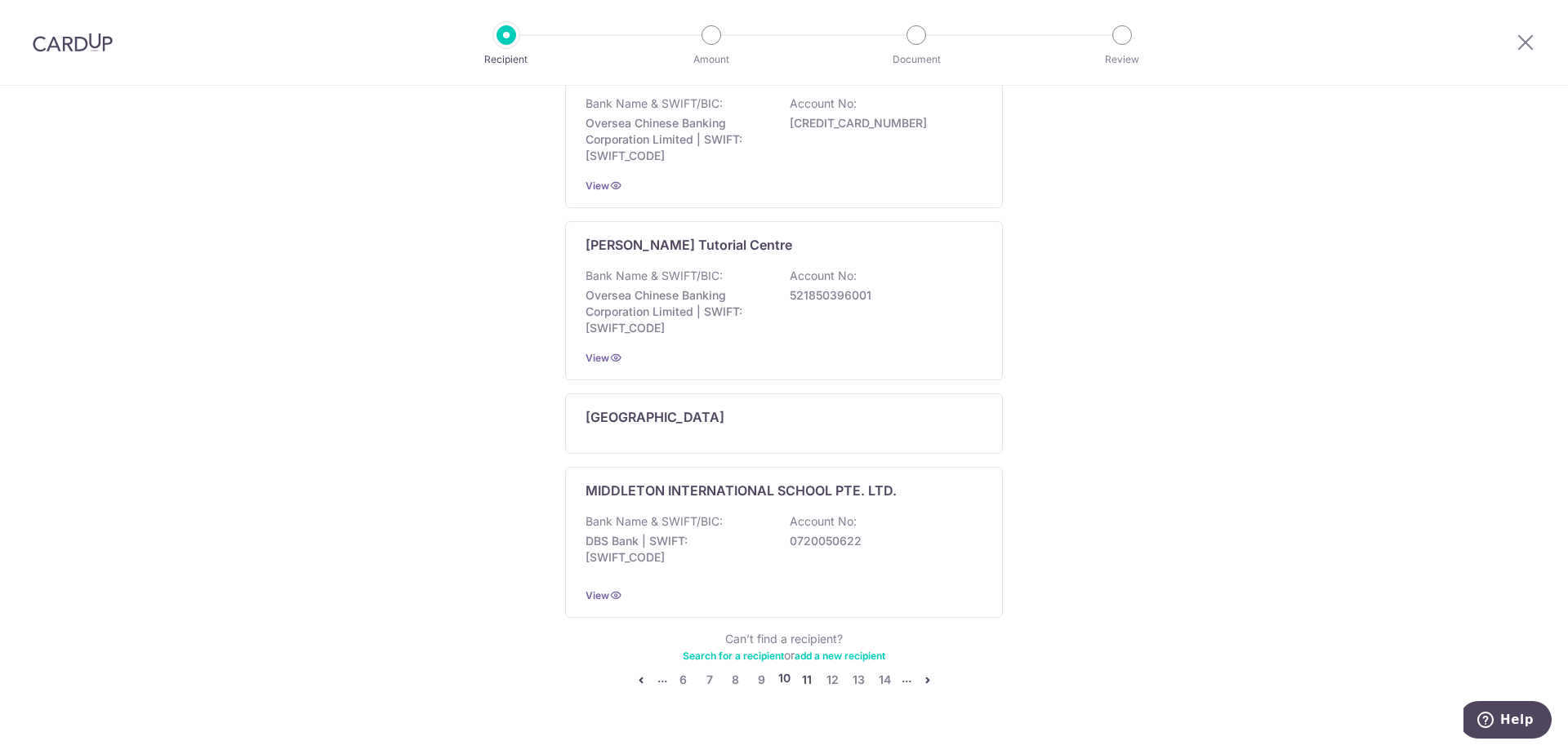
click at [797, 670] on link "11" at bounding box center [807, 679] width 19 height 19
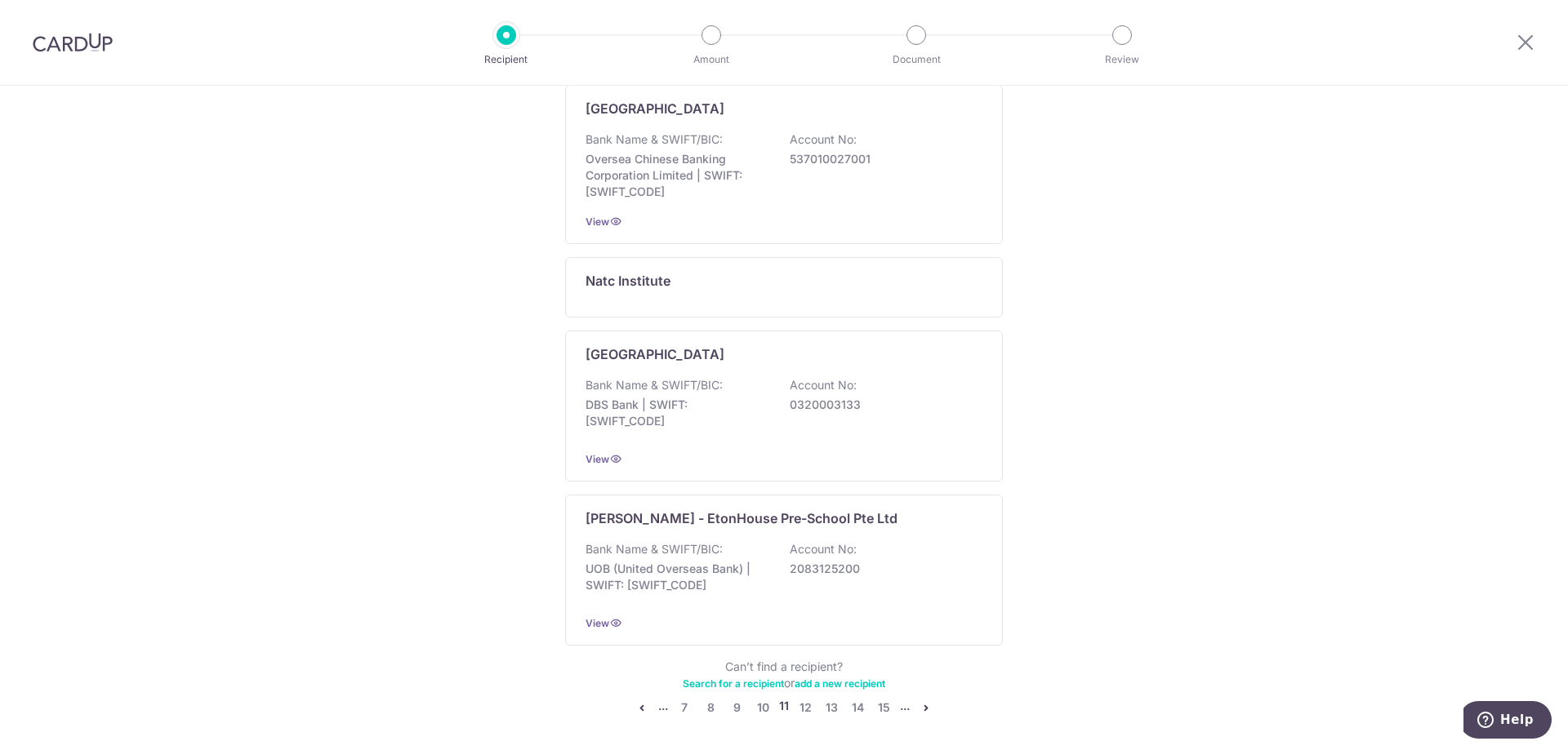
scroll to position [1125, 0]
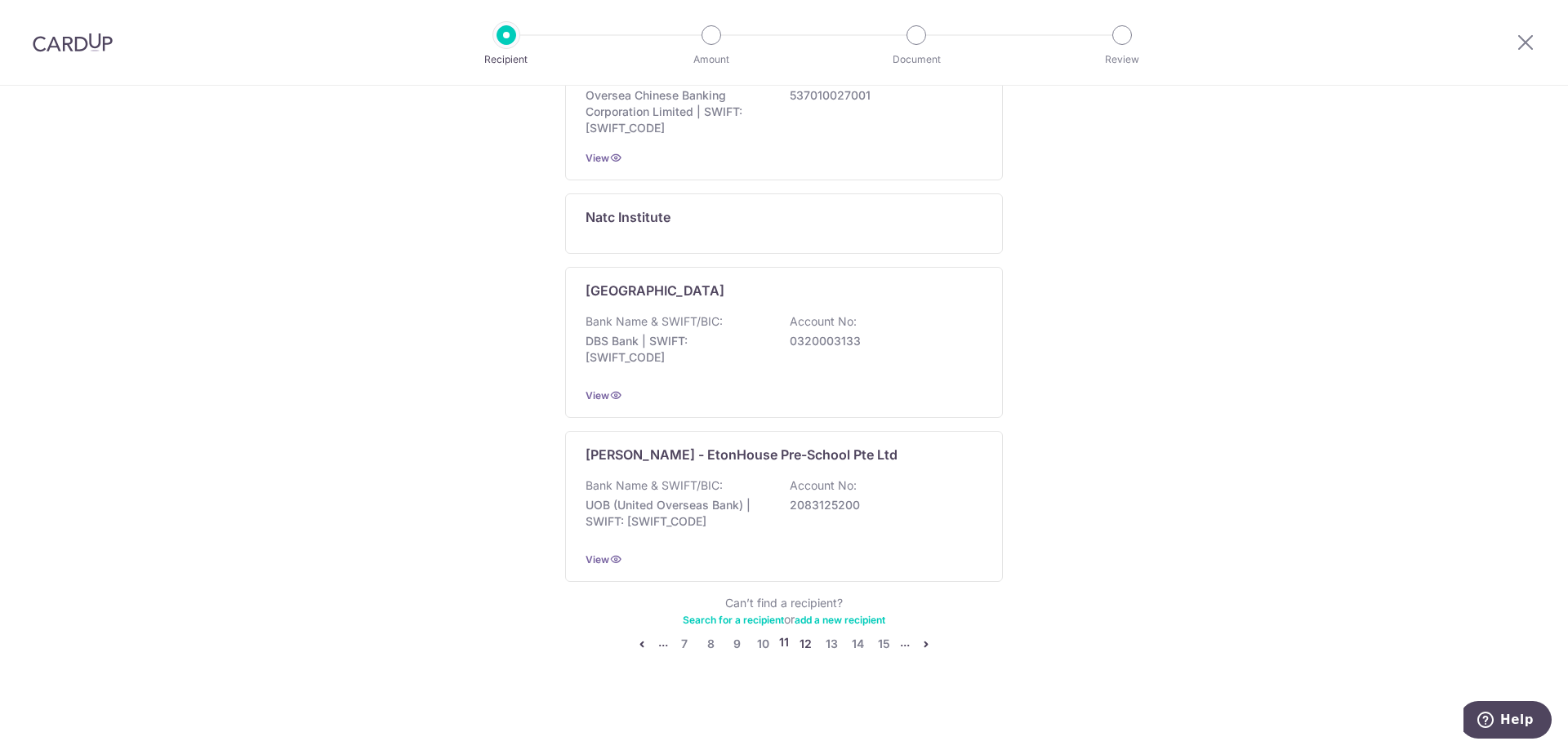
click at [796, 637] on link "12" at bounding box center [805, 643] width 19 height 19
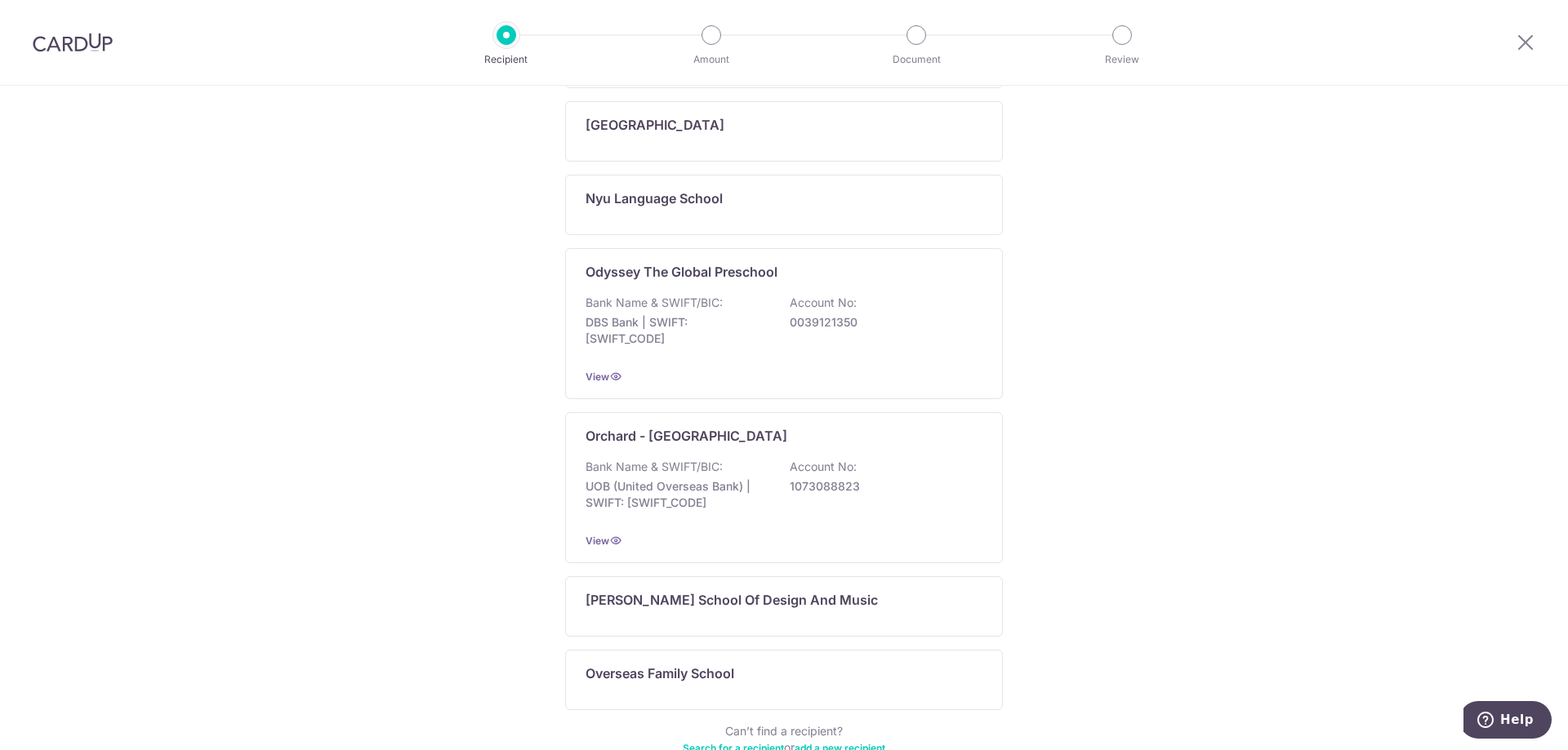
scroll to position [1026, 0]
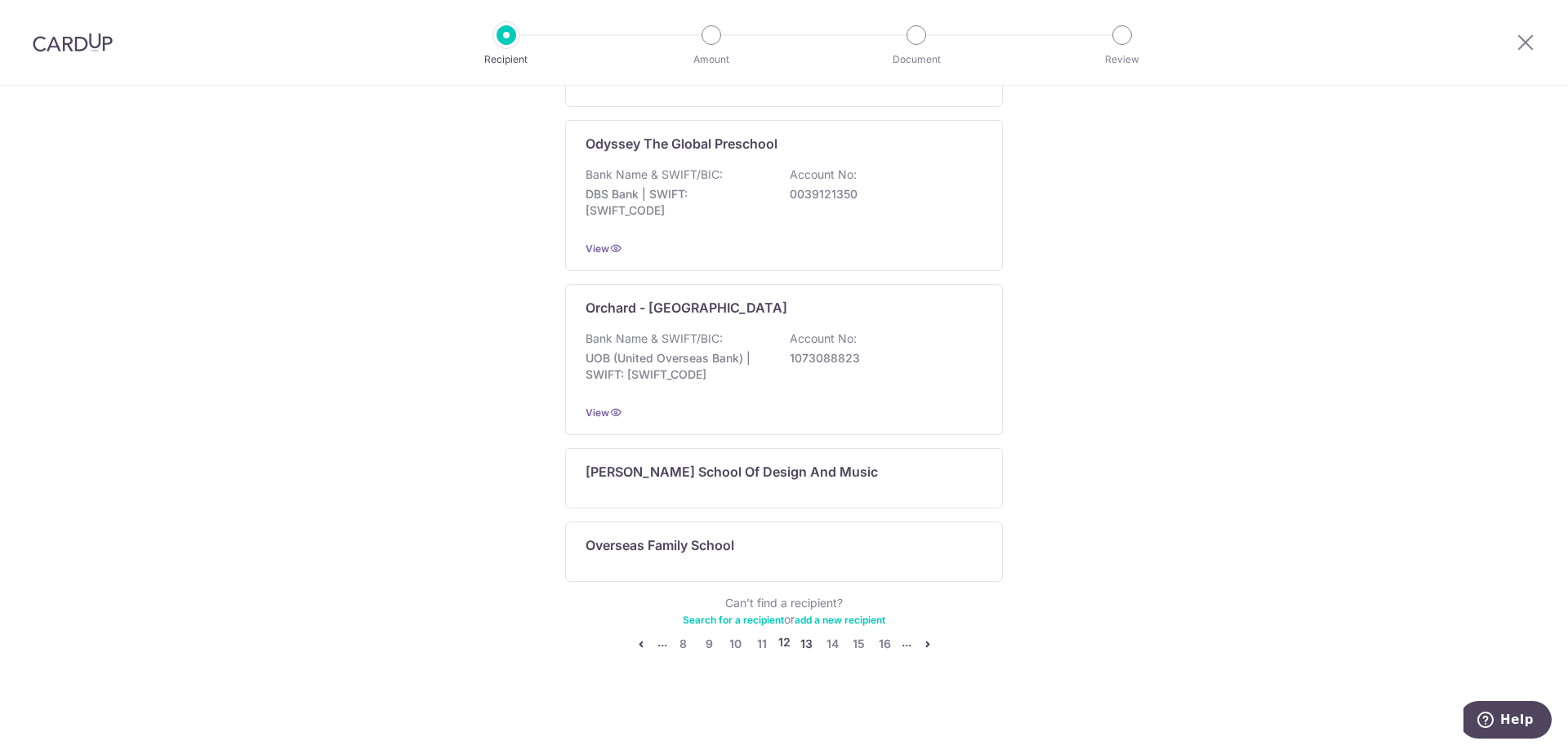
click at [799, 651] on link "13" at bounding box center [807, 643] width 19 height 19
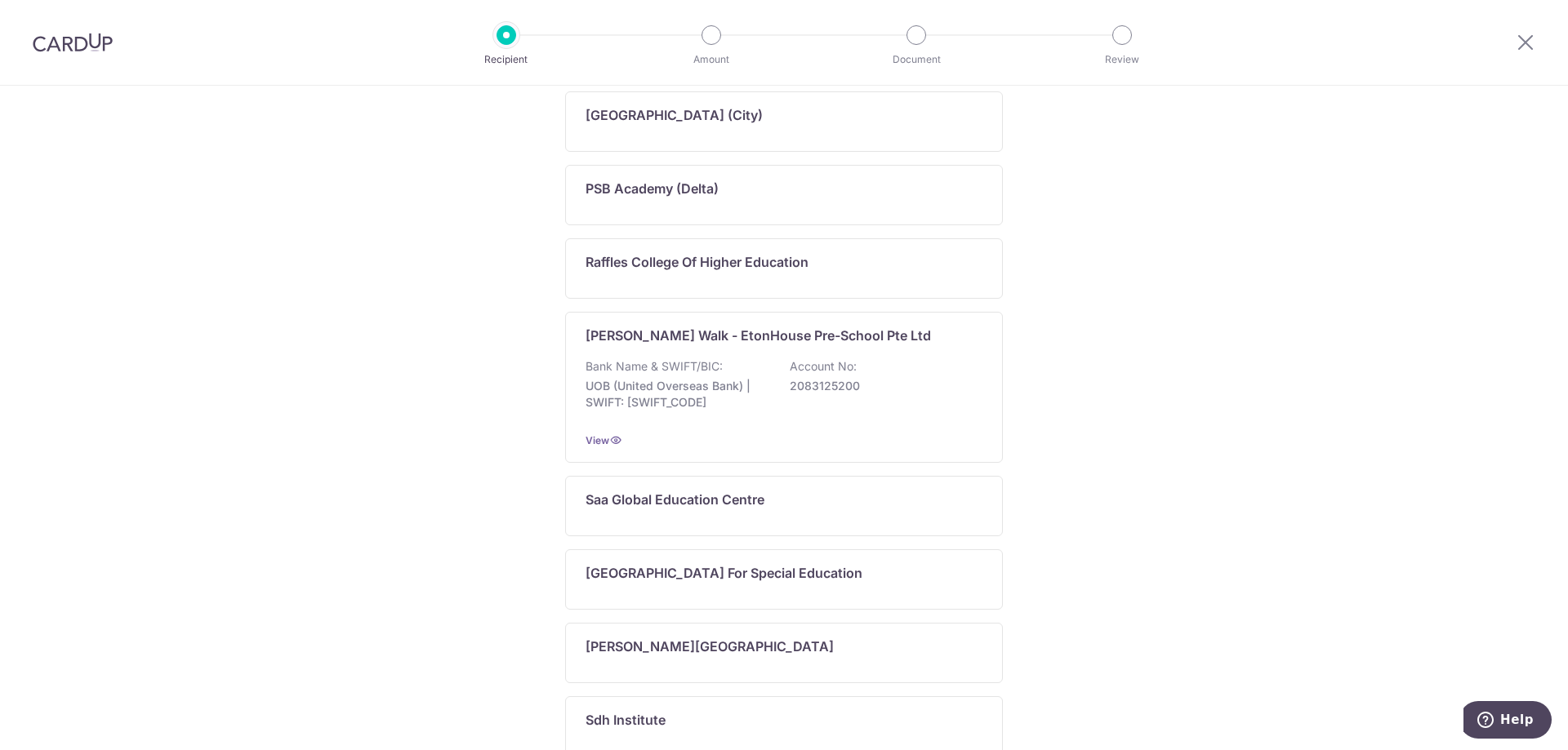
scroll to position [746, 0]
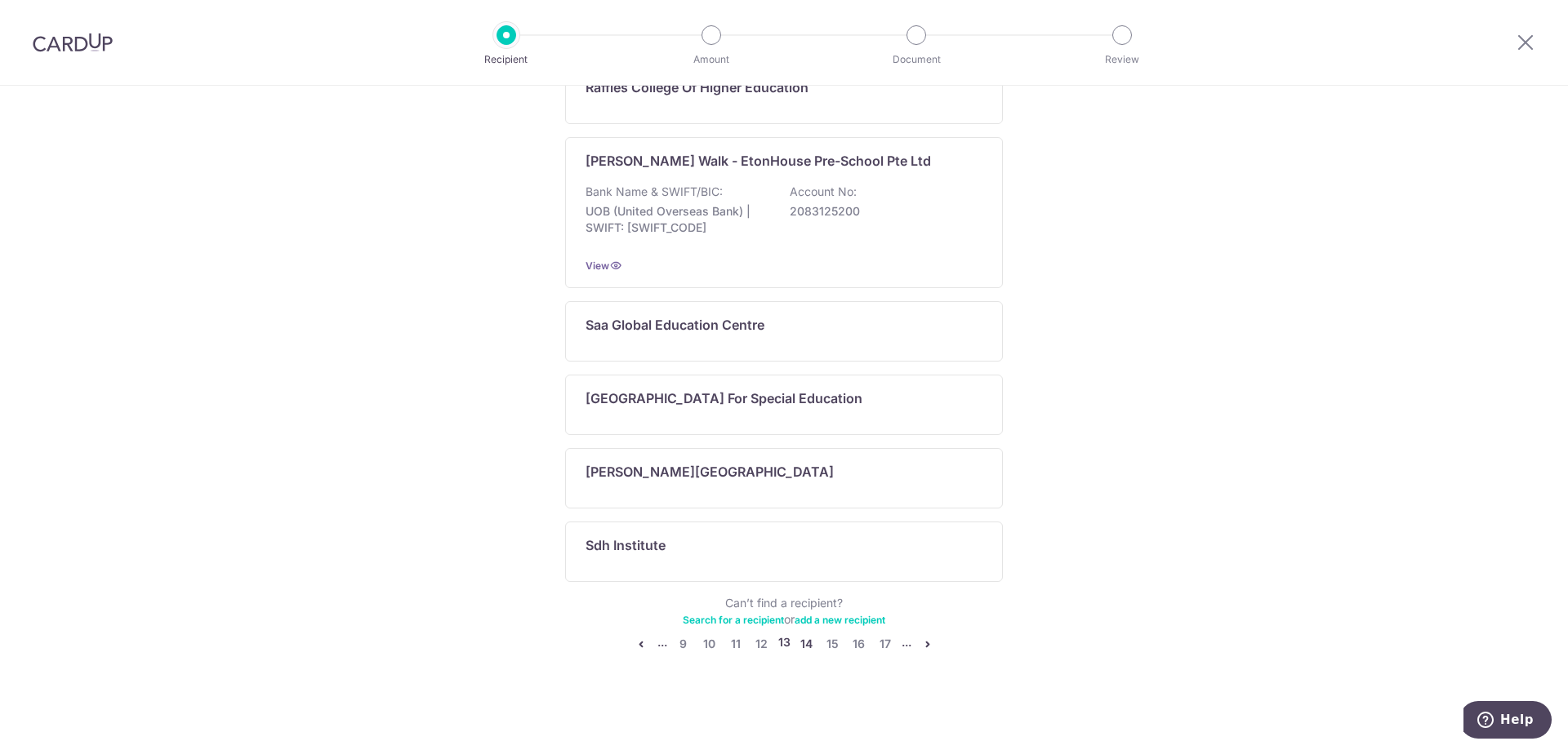
click at [805, 646] on link "14" at bounding box center [807, 643] width 19 height 19
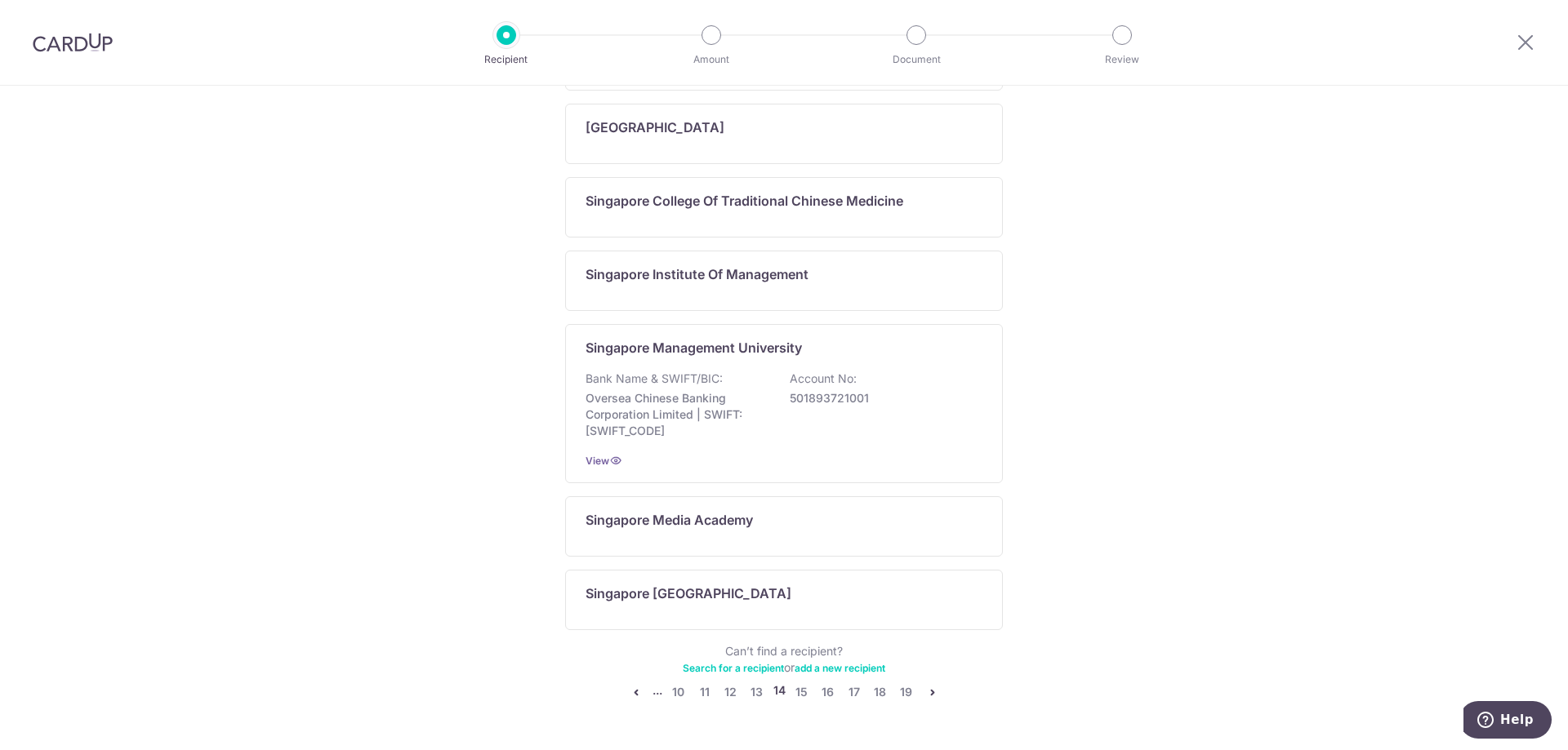
scroll to position [864, 0]
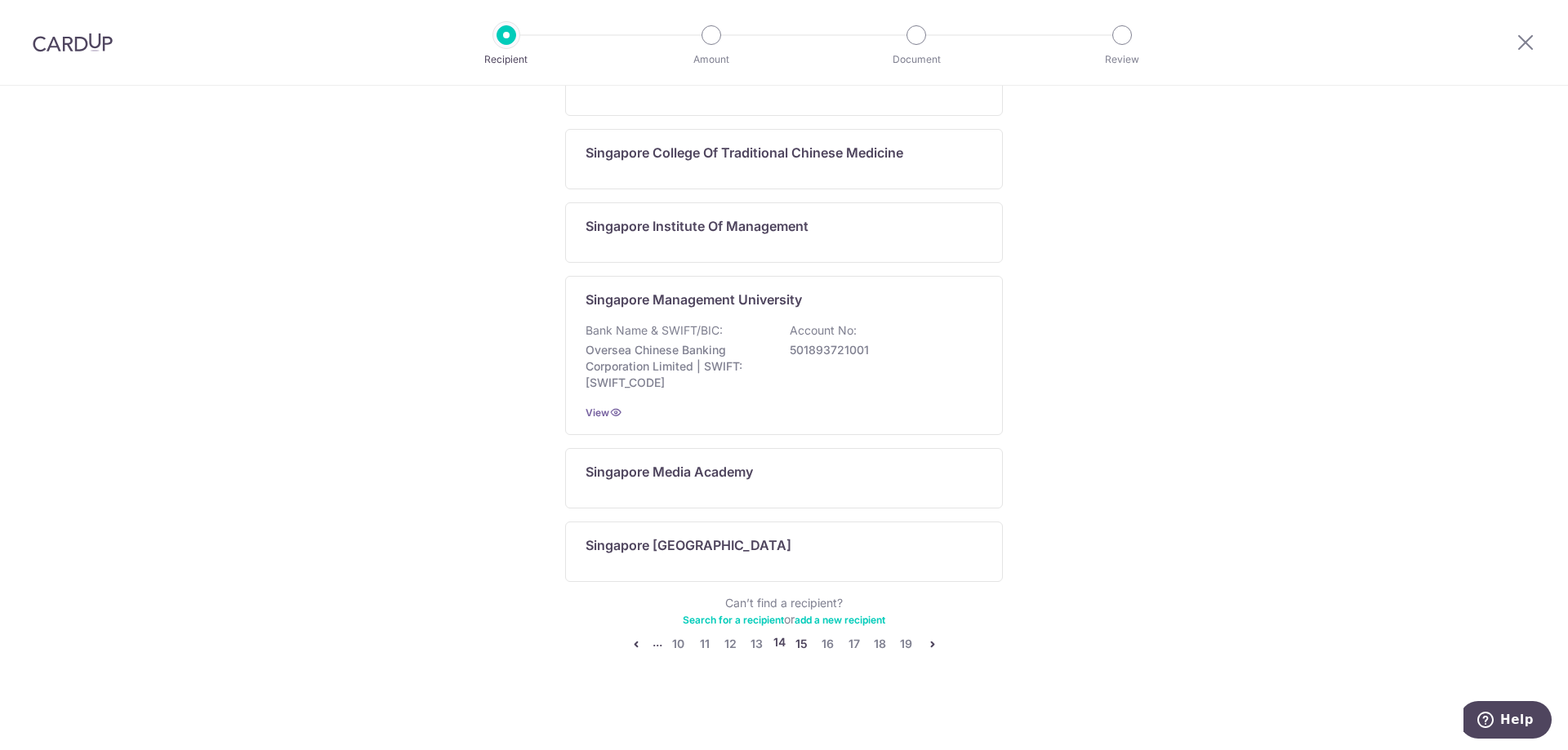
click at [793, 650] on link "15" at bounding box center [801, 643] width 19 height 19
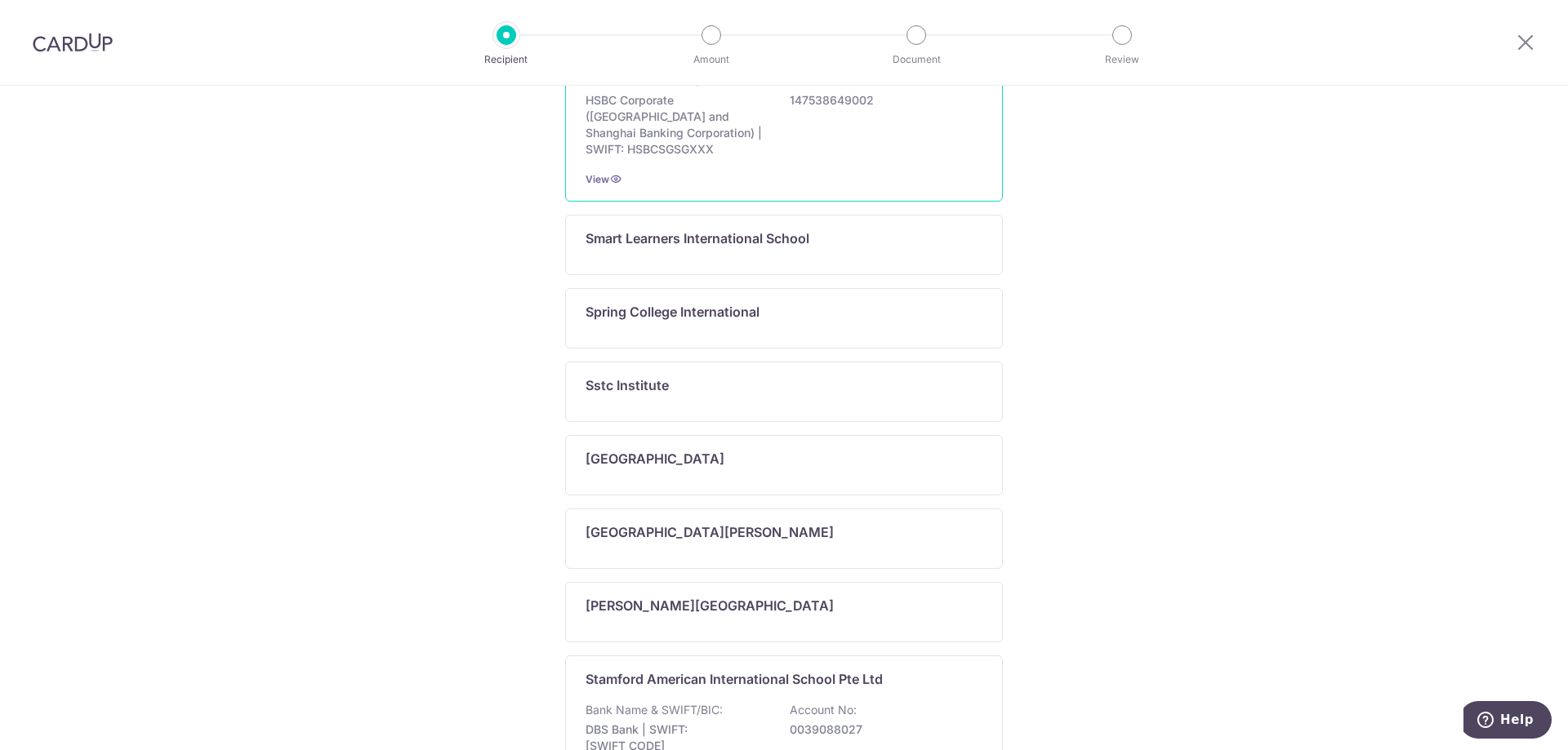
scroll to position [853, 0]
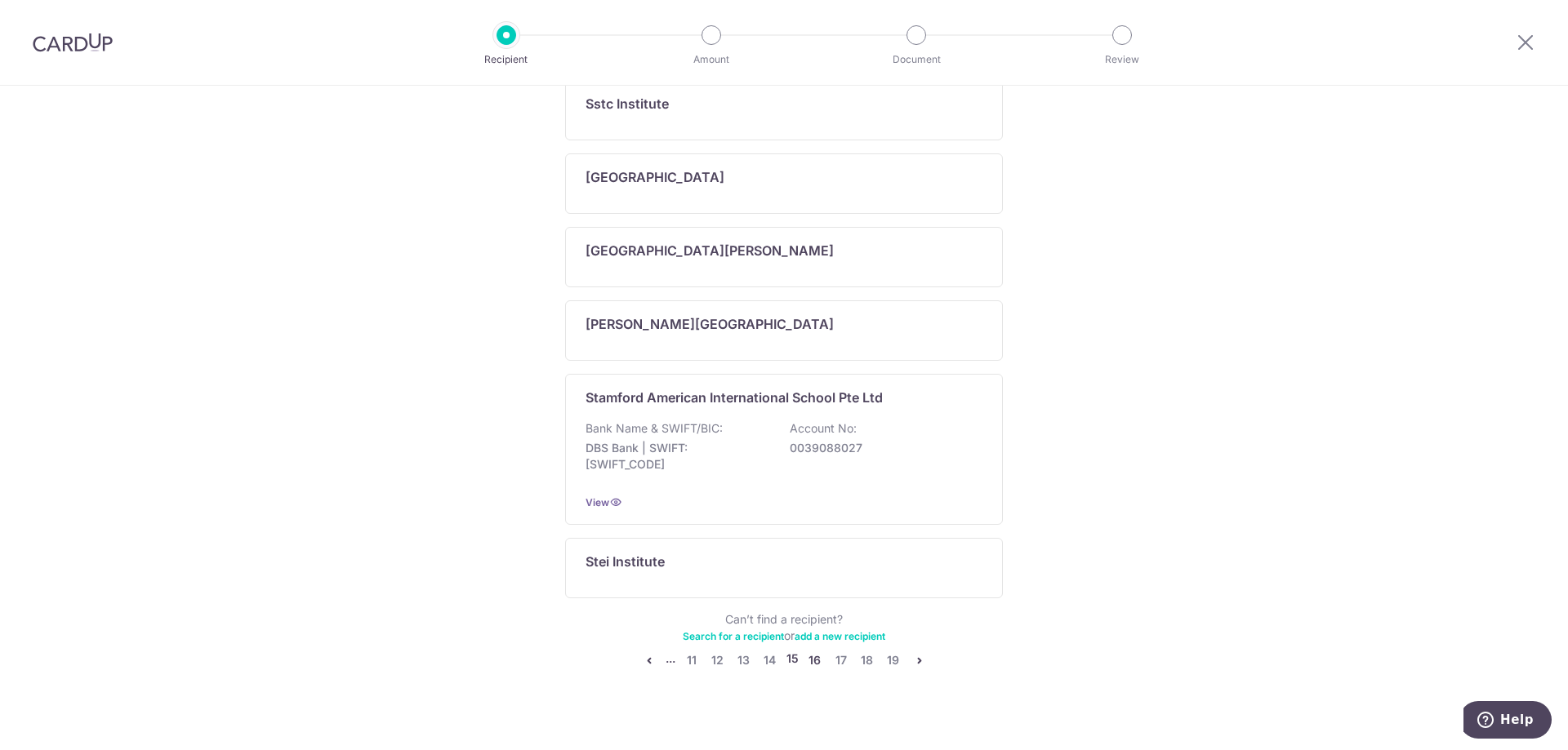
click at [815, 651] on link "16" at bounding box center [815, 660] width 19 height 19
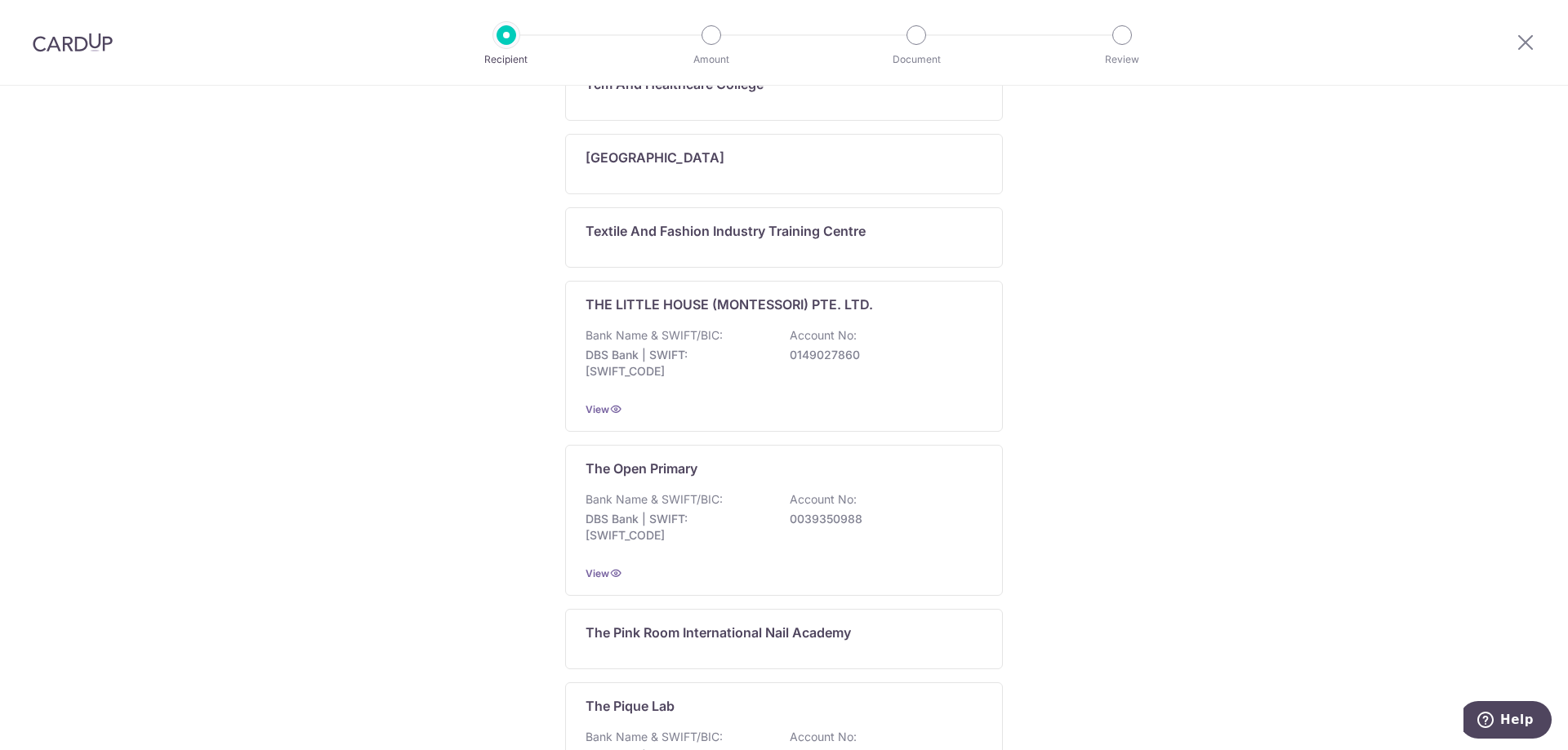
scroll to position [1133, 0]
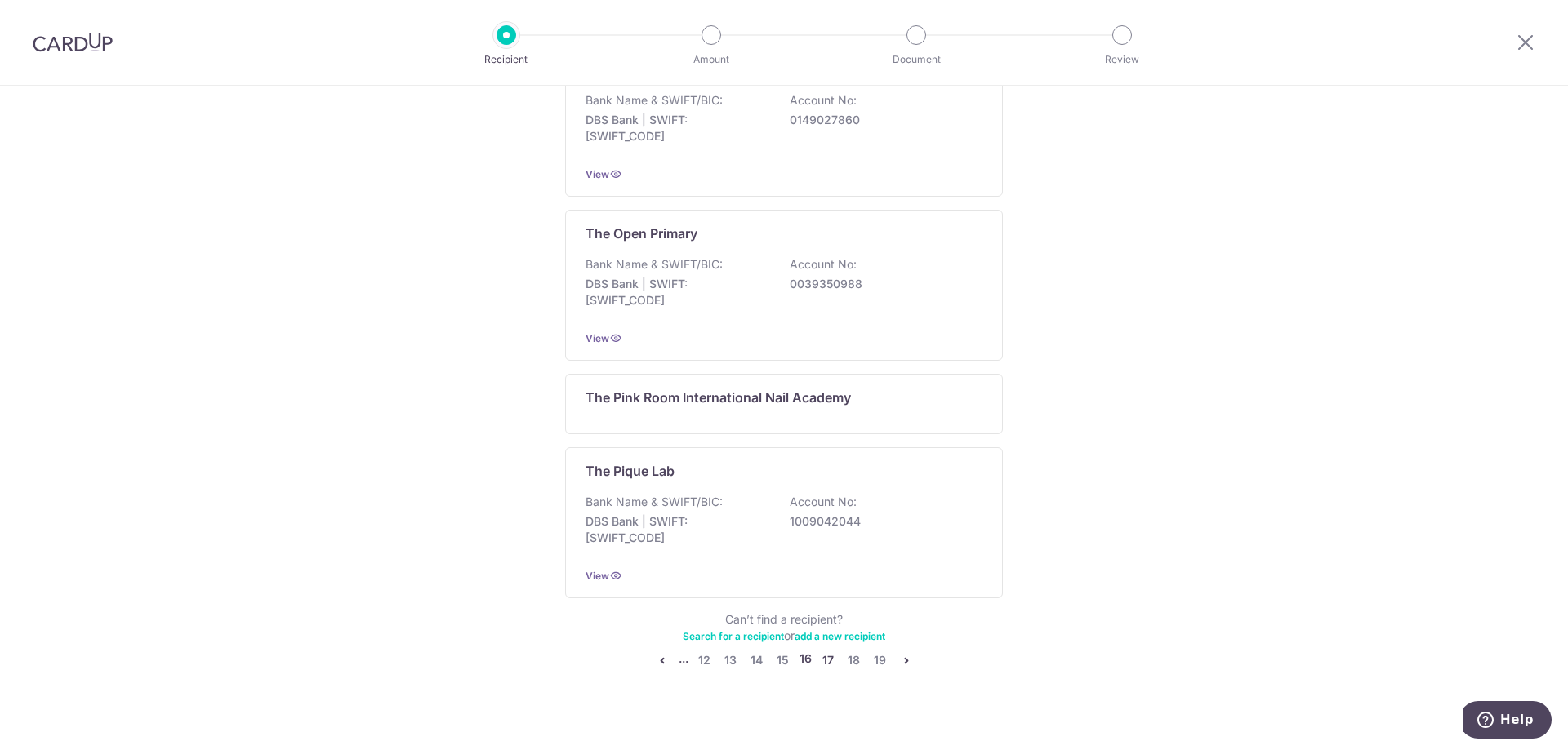
click at [820, 651] on link "17" at bounding box center [828, 660] width 19 height 19
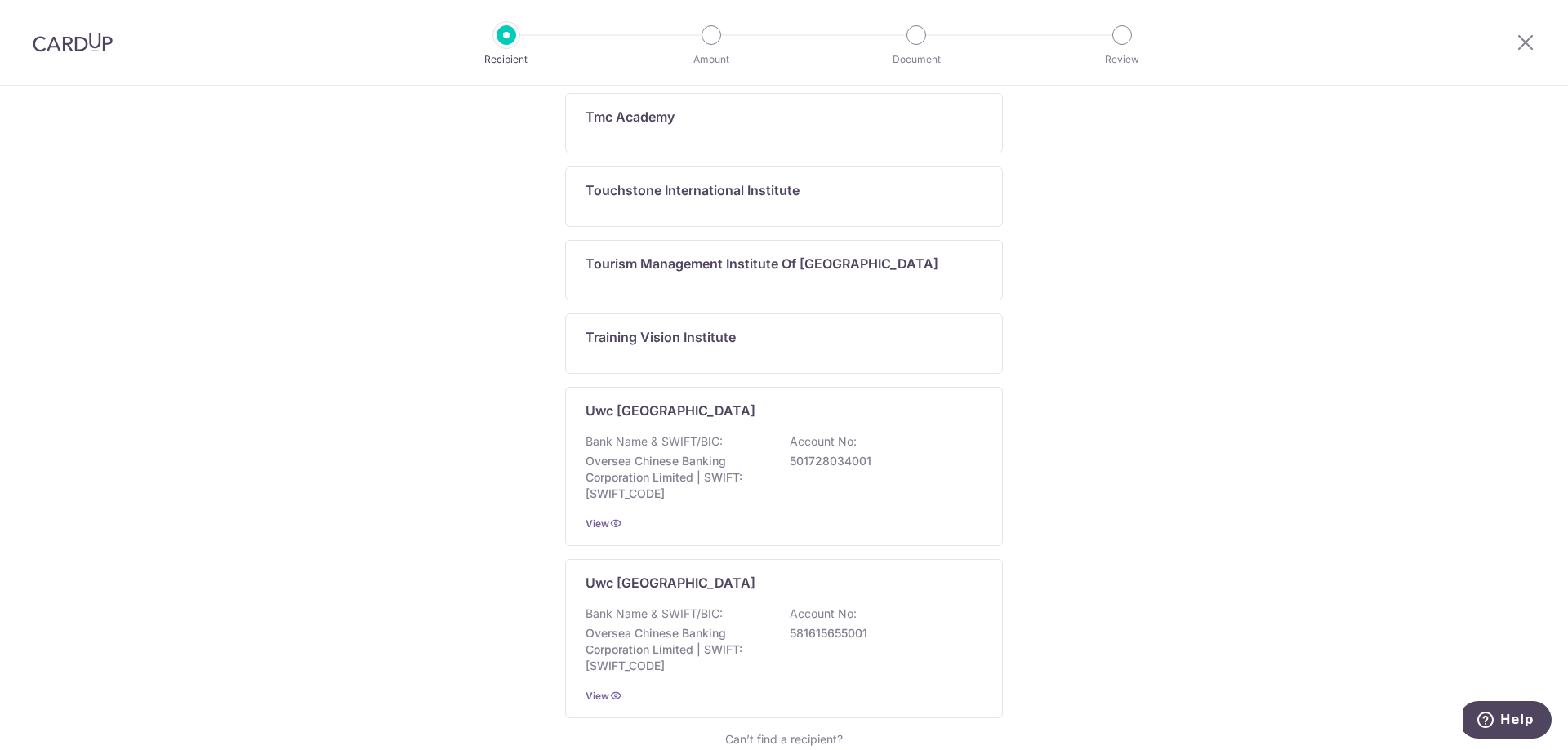
scroll to position [1034, 0]
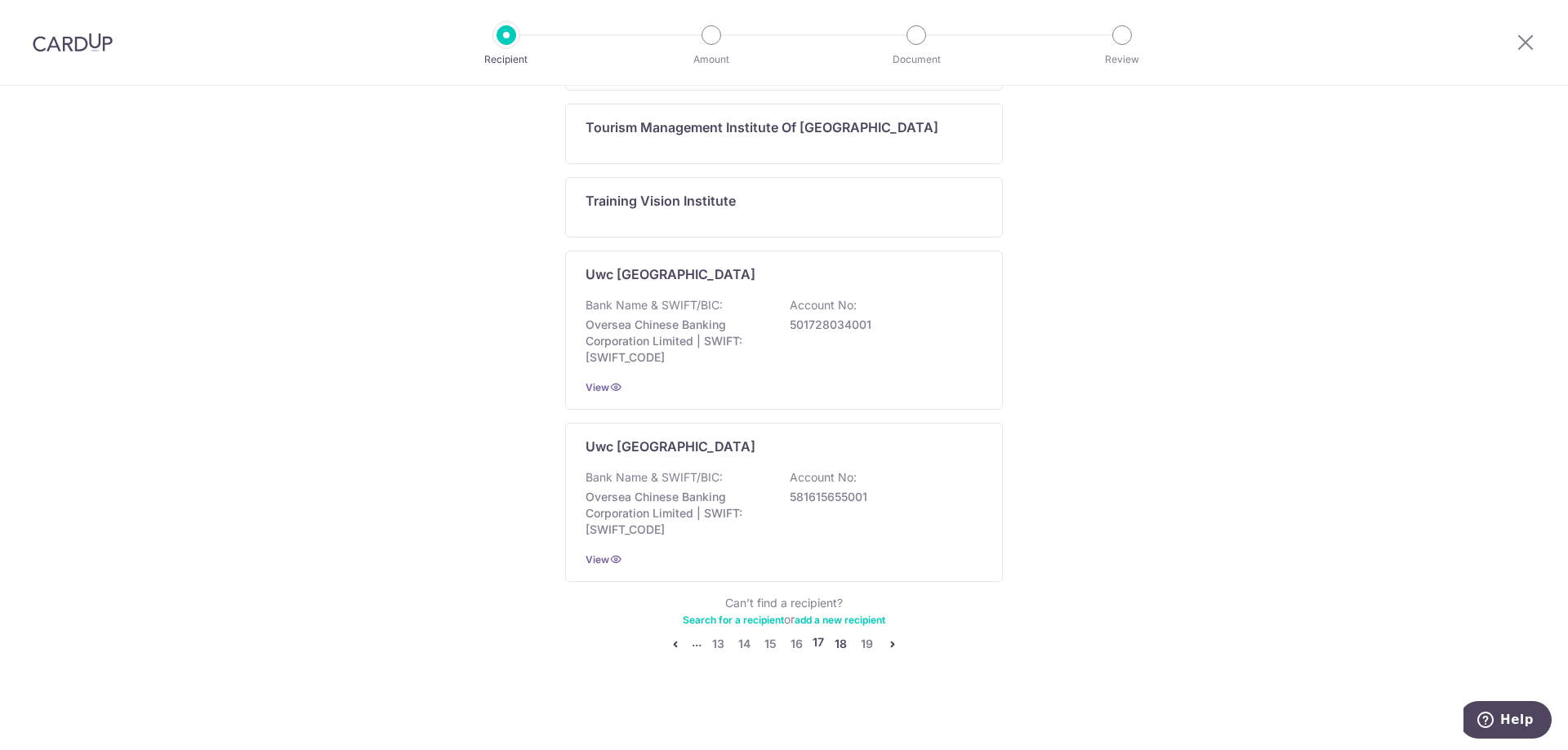
click at [833, 646] on link "18" at bounding box center [840, 643] width 19 height 19
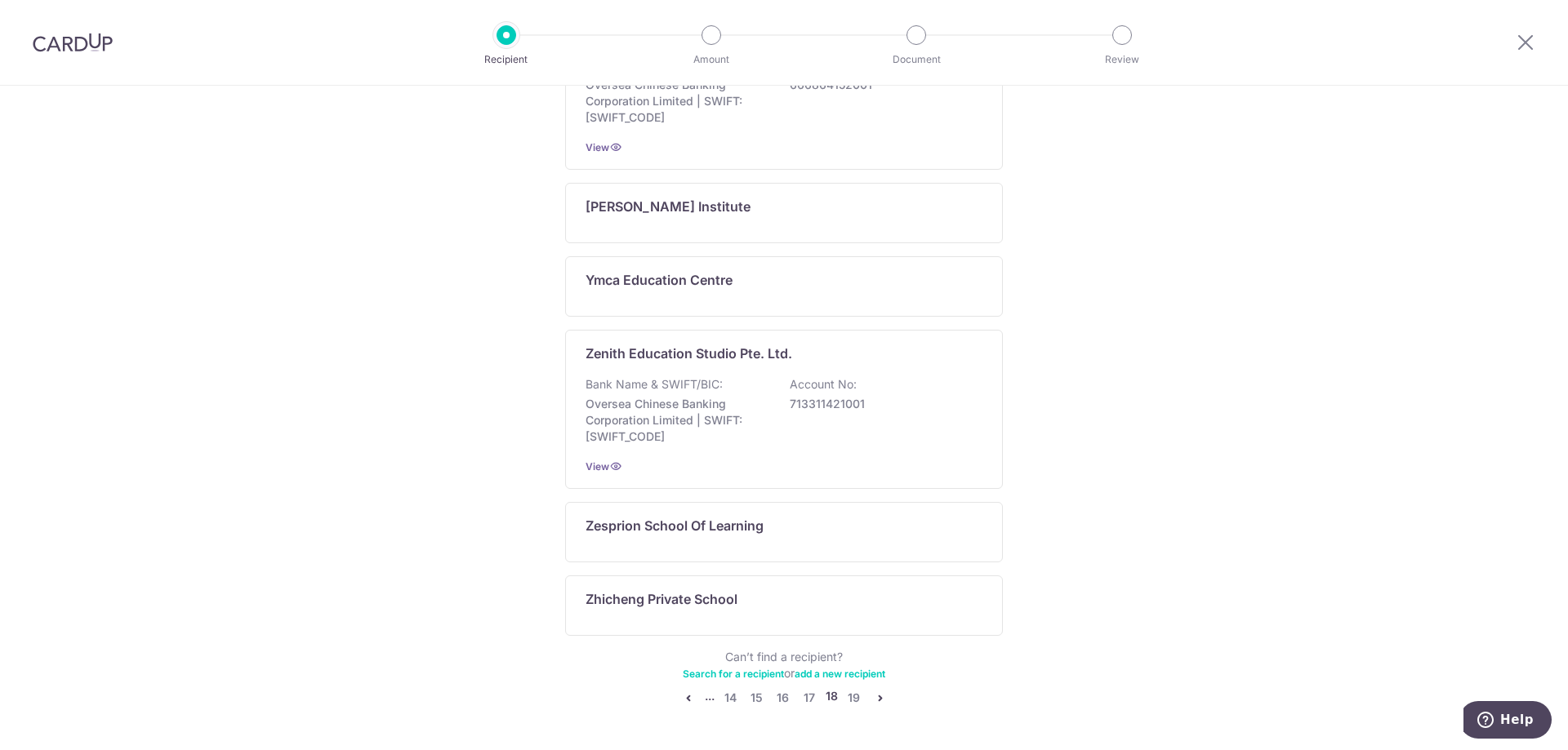
scroll to position [952, 0]
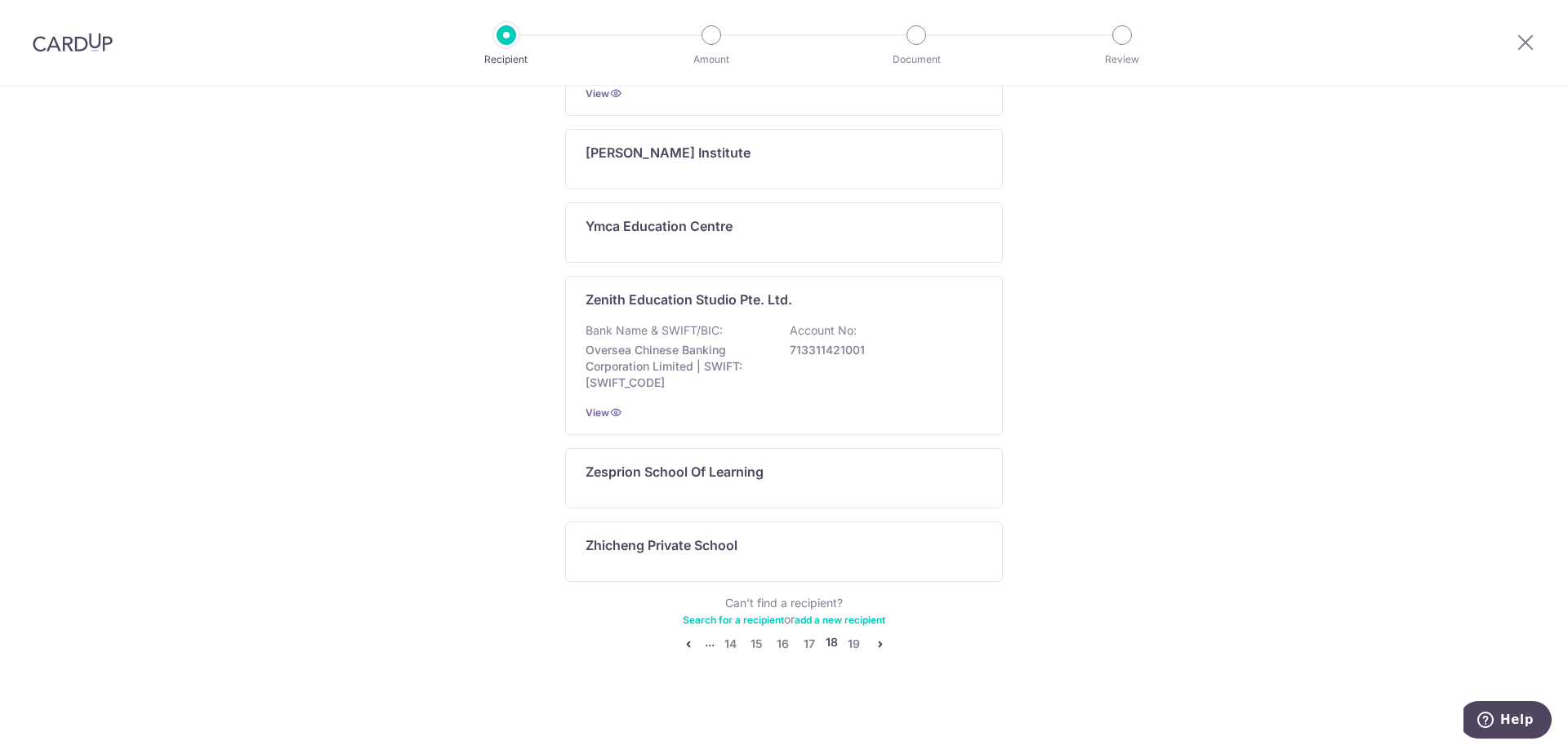
click at [840, 646] on ul "... 14 15 16 17 18 19" at bounding box center [784, 643] width 212 height 19
click at [844, 642] on link "19" at bounding box center [854, 643] width 19 height 19
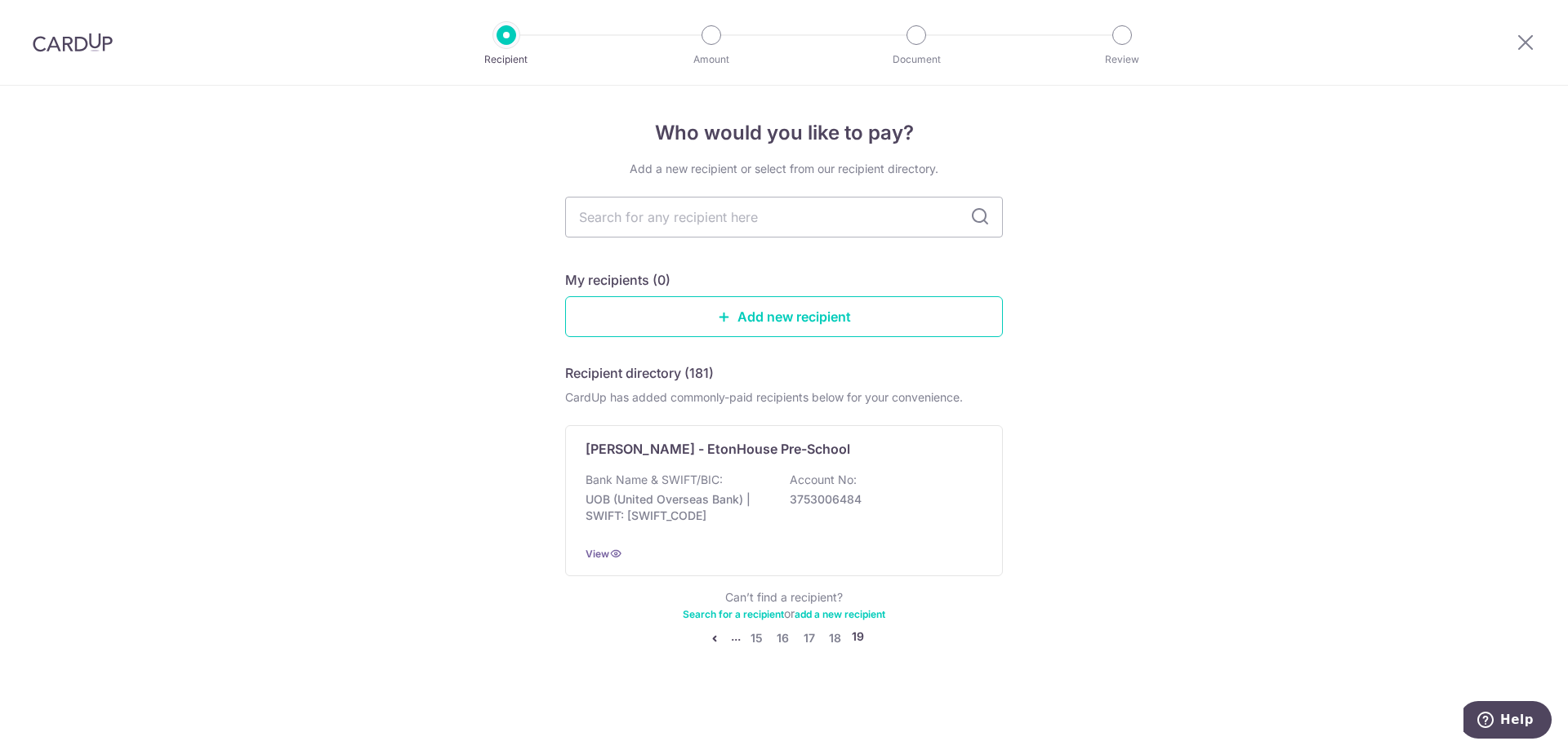
scroll to position [0, 0]
click at [714, 325] on link "Add new recipient" at bounding box center [784, 317] width 437 height 40
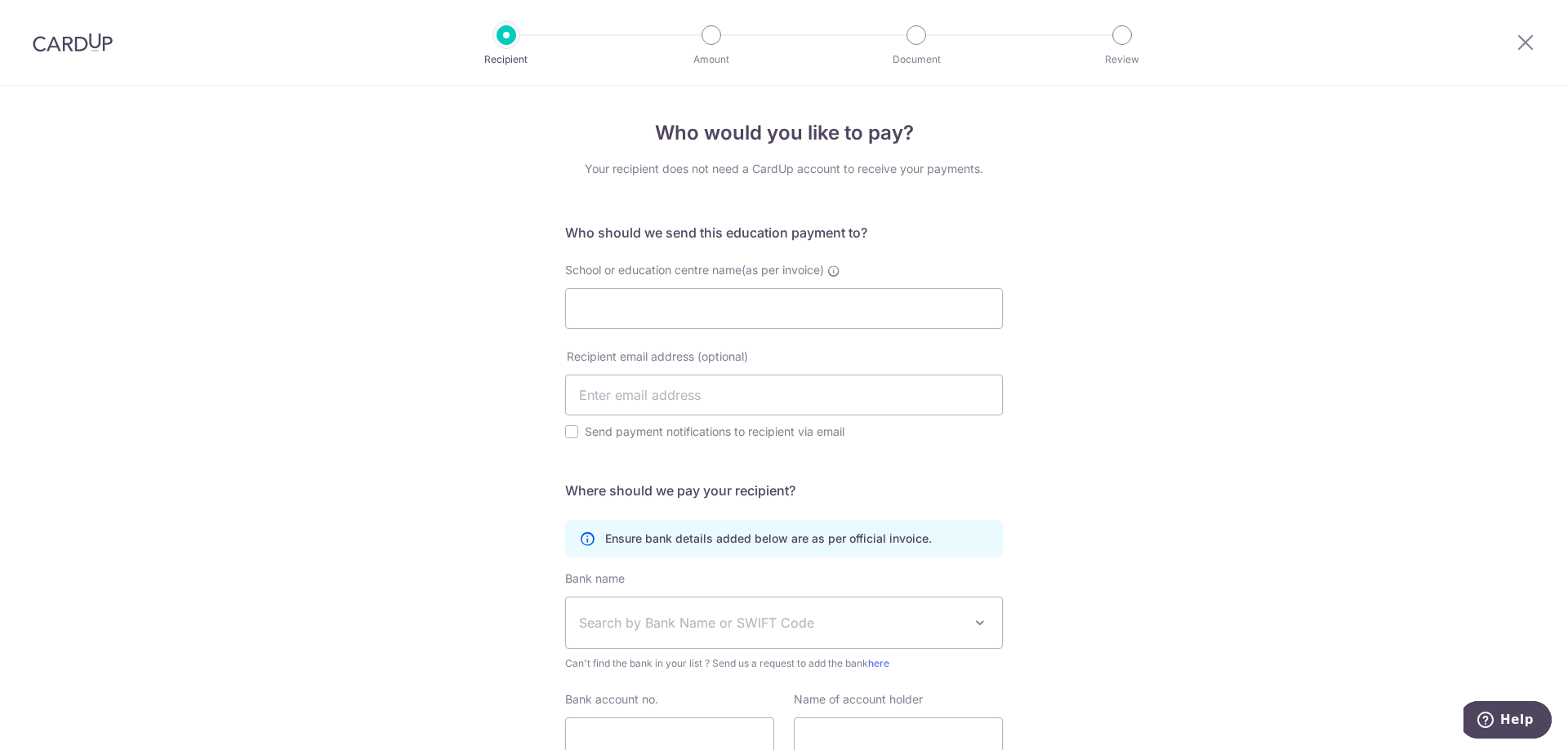
scroll to position [139, 0]
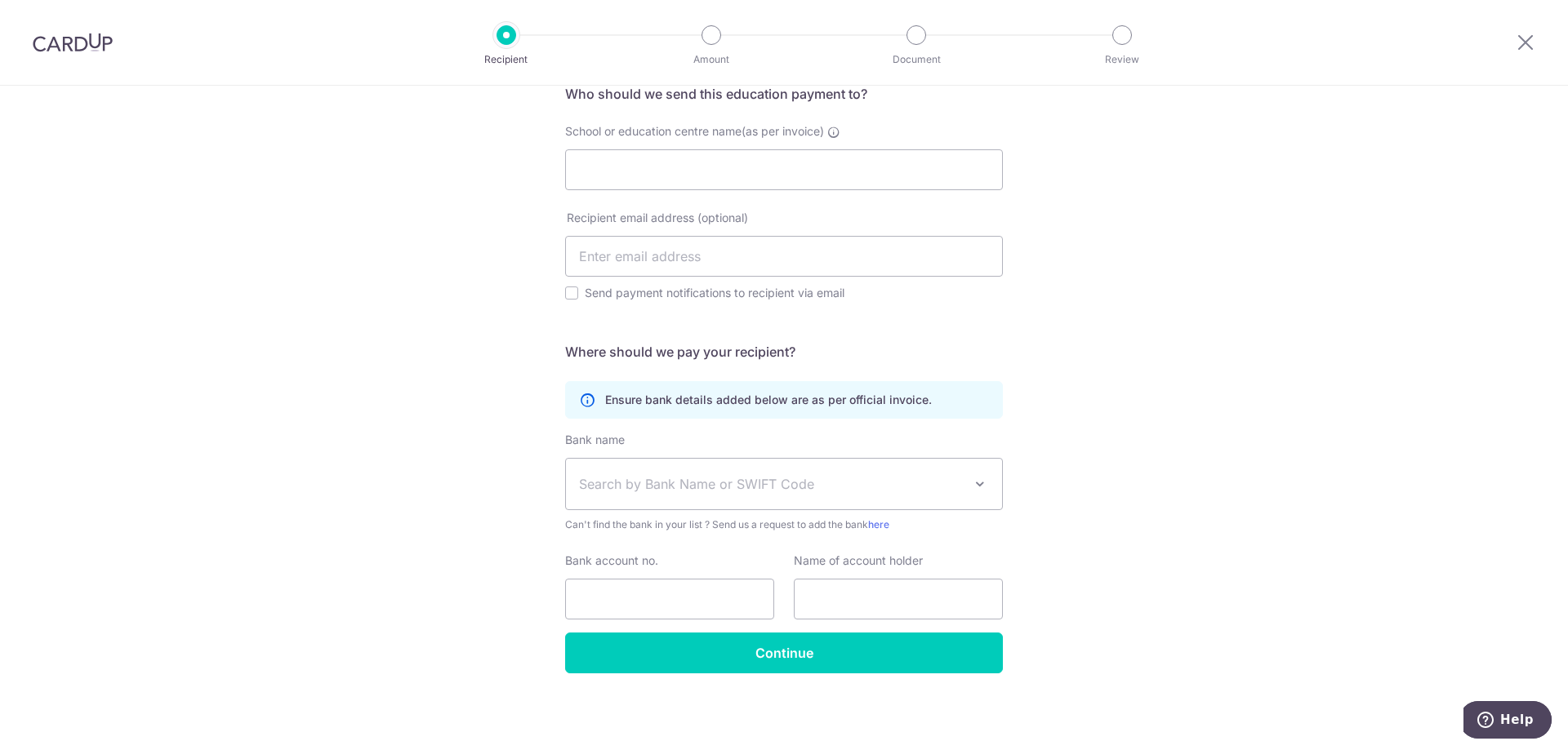
click at [1537, 48] on div at bounding box center [1526, 42] width 85 height 85
click at [1518, 43] on icon at bounding box center [1525, 42] width 19 height 20
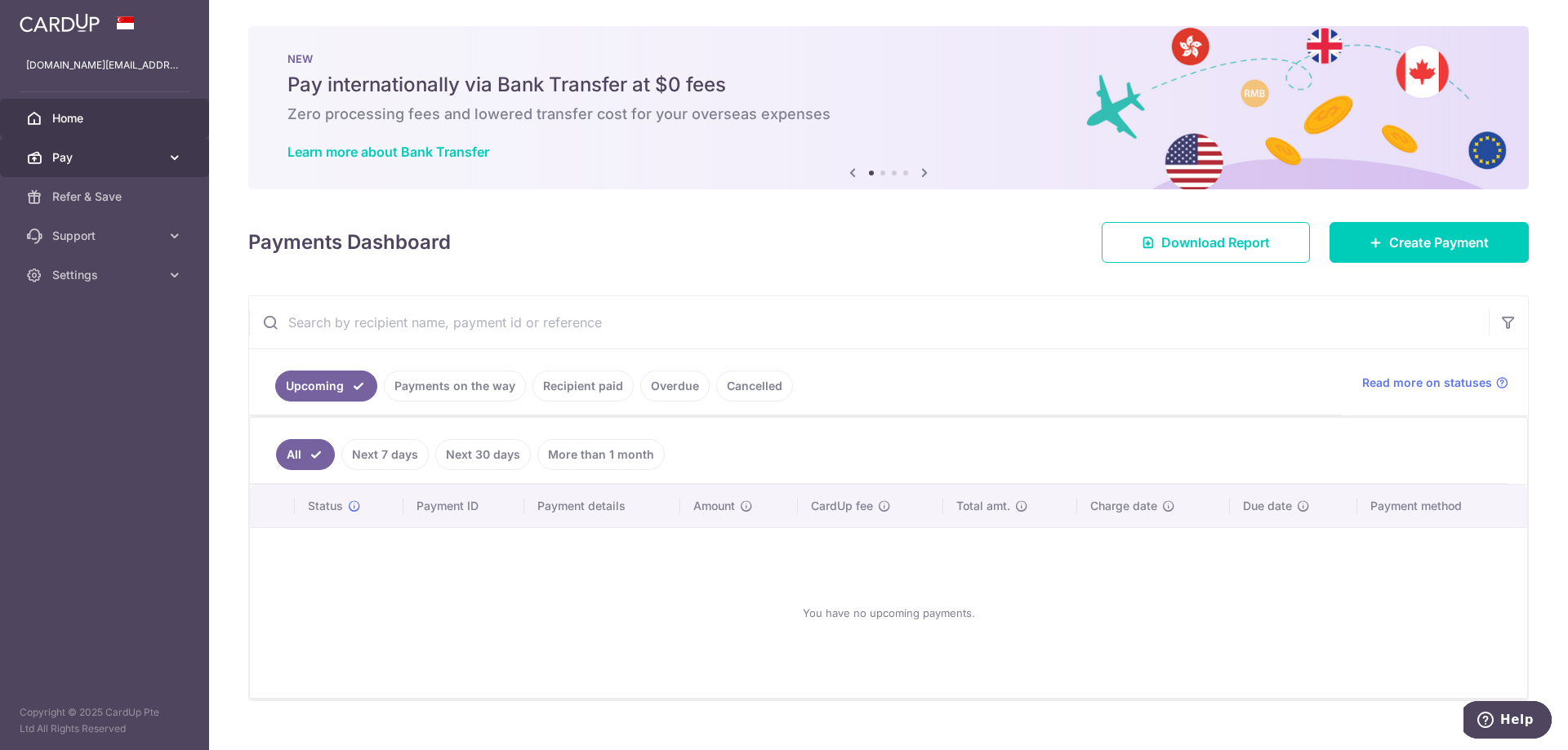
click at [66, 149] on span "Pay" at bounding box center [106, 157] width 108 height 17
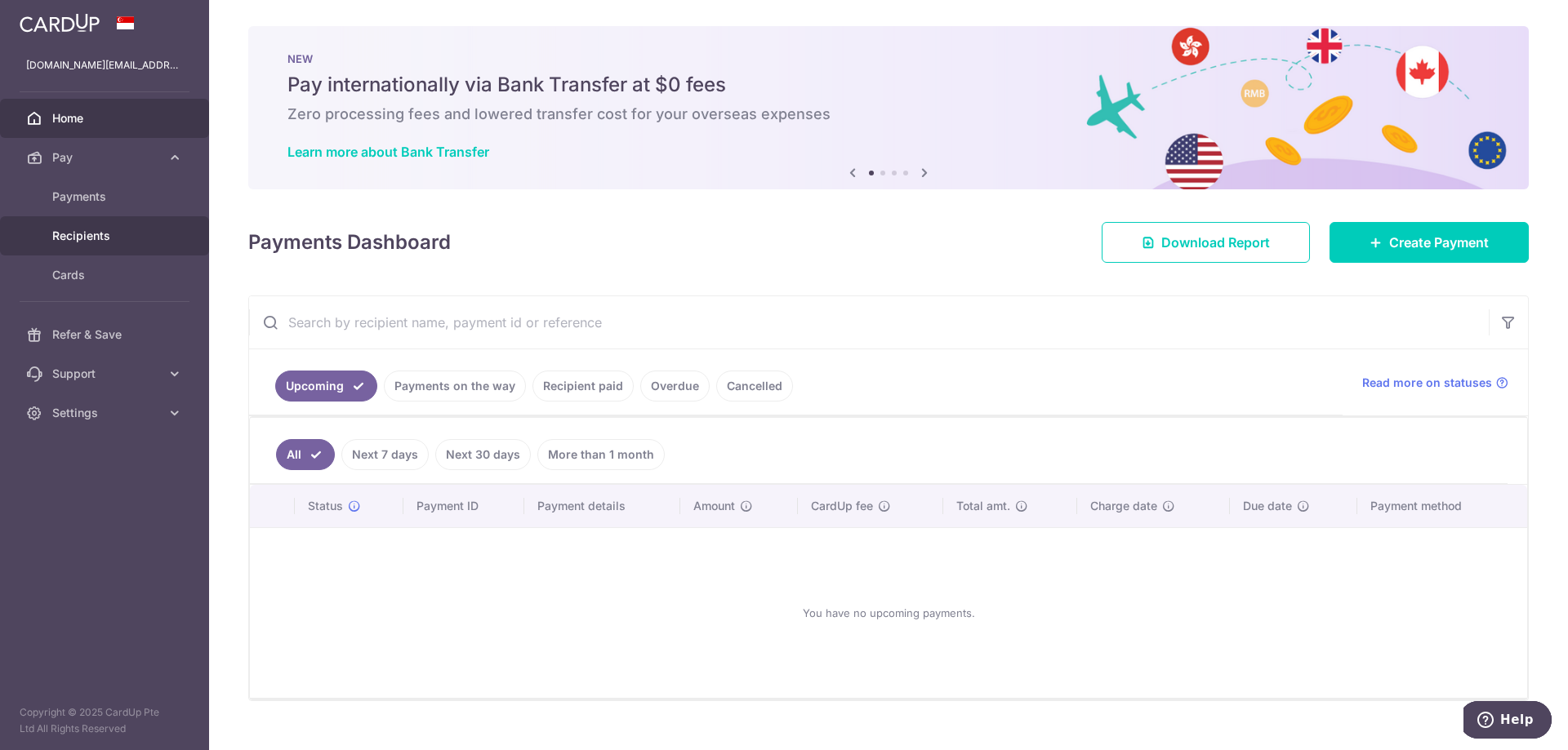
click at [112, 244] on link "Recipients" at bounding box center [104, 236] width 209 height 40
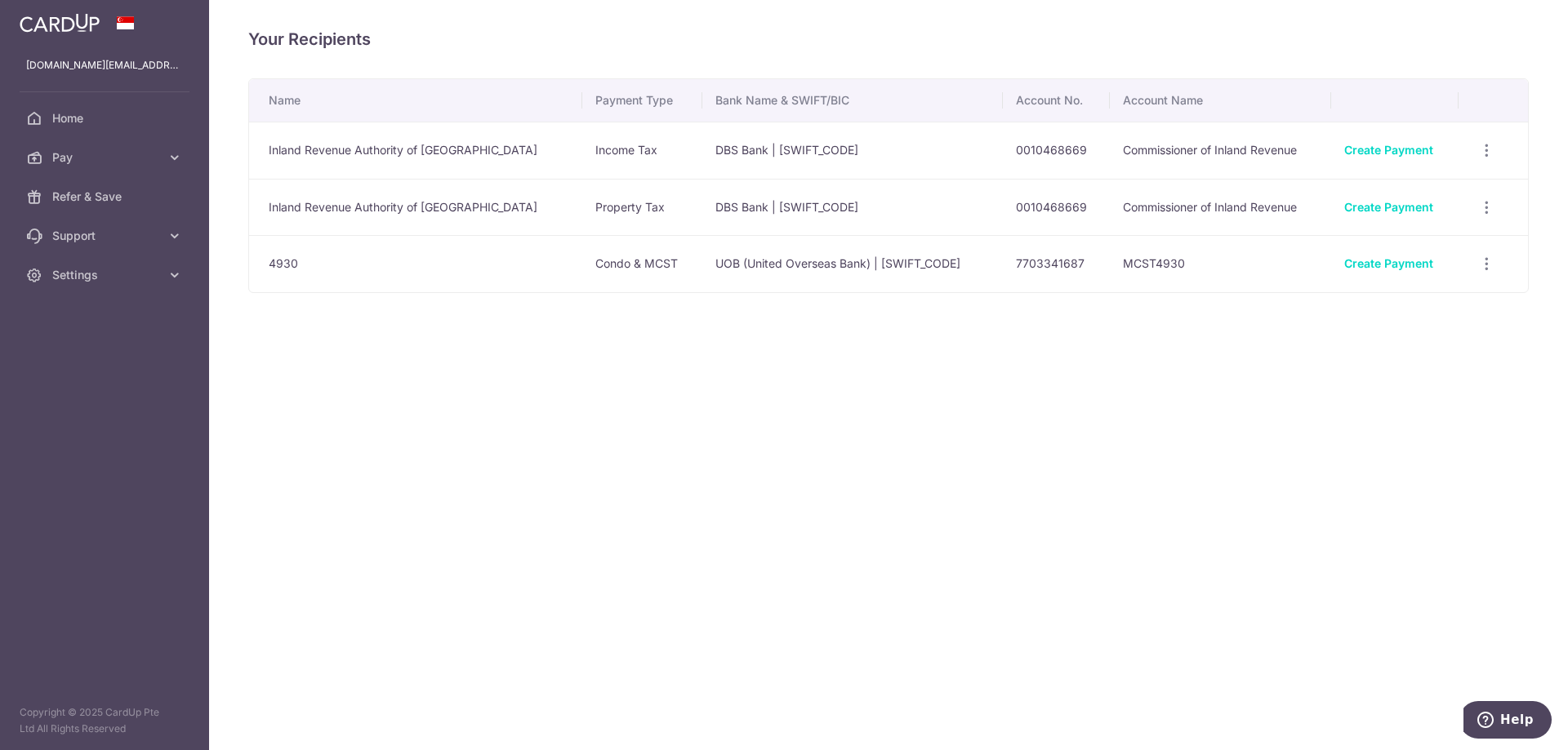
drag, startPoint x: 112, startPoint y: 256, endPoint x: 600, endPoint y: 559, distance: 574.4
click at [600, 559] on div "Your Recipients Name Payment Type Bank Name & SWIFT/BIC Account No. Account Nam…" at bounding box center [889, 375] width 1359 height 750
click at [134, 118] on span "Home" at bounding box center [106, 119] width 108 height 17
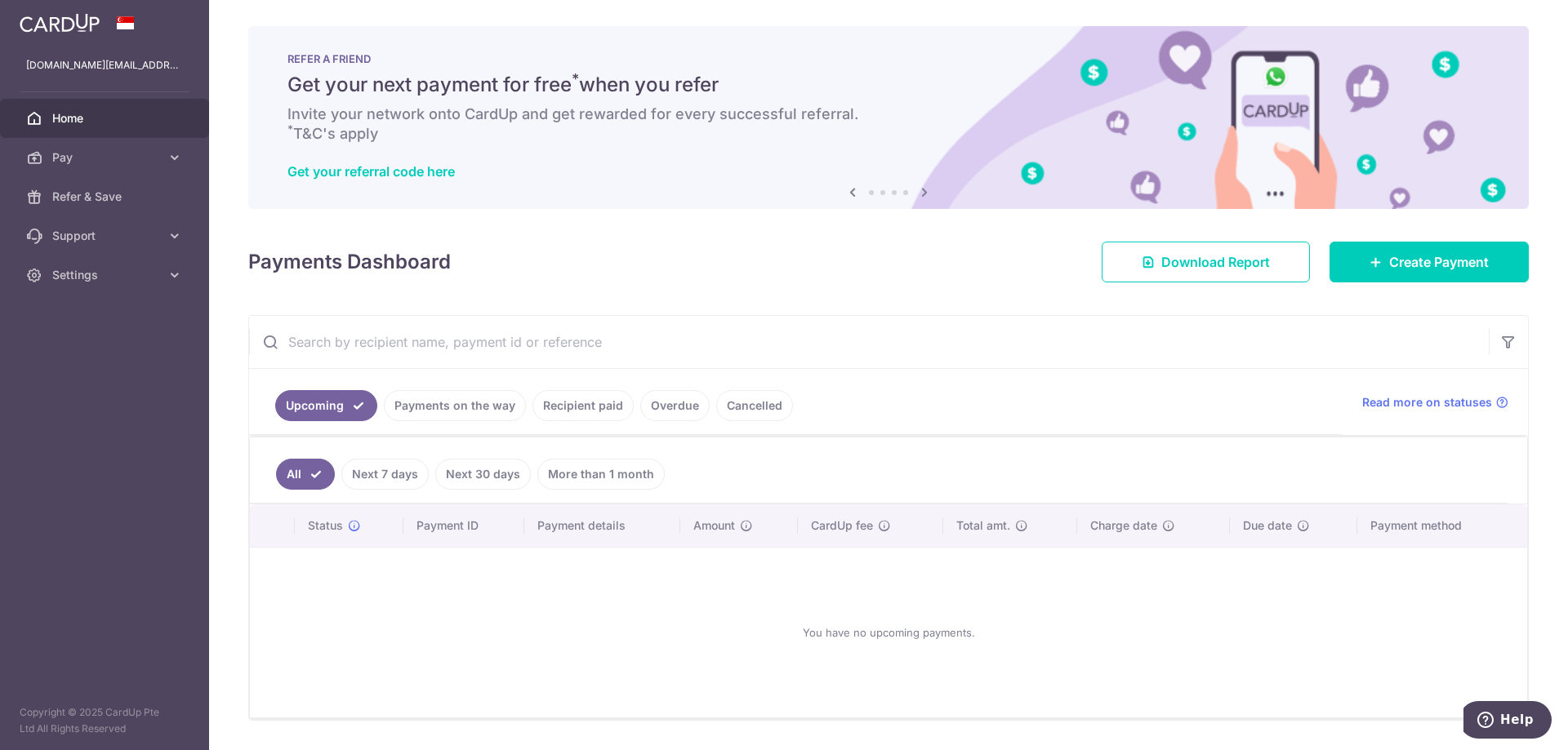
click at [102, 299] on aside "[DOMAIN_NAME][EMAIL_ADDRESS][DOMAIN_NAME] Home Pay Payments Recipients Cards Re…" at bounding box center [104, 375] width 209 height 750
click at [104, 280] on span "Settings" at bounding box center [106, 275] width 108 height 17
click at [94, 321] on span "Account" at bounding box center [106, 315] width 108 height 17
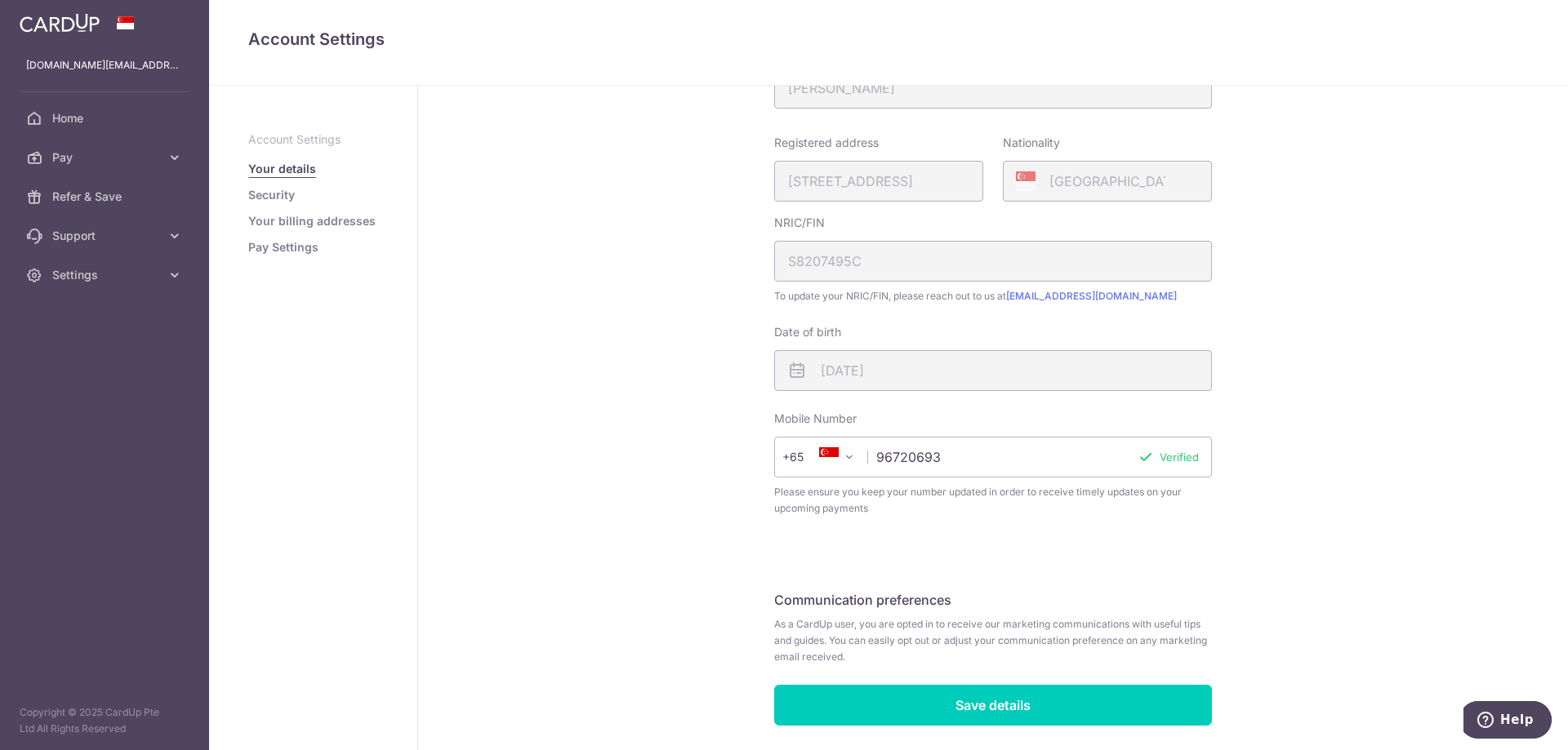
scroll to position [297, 0]
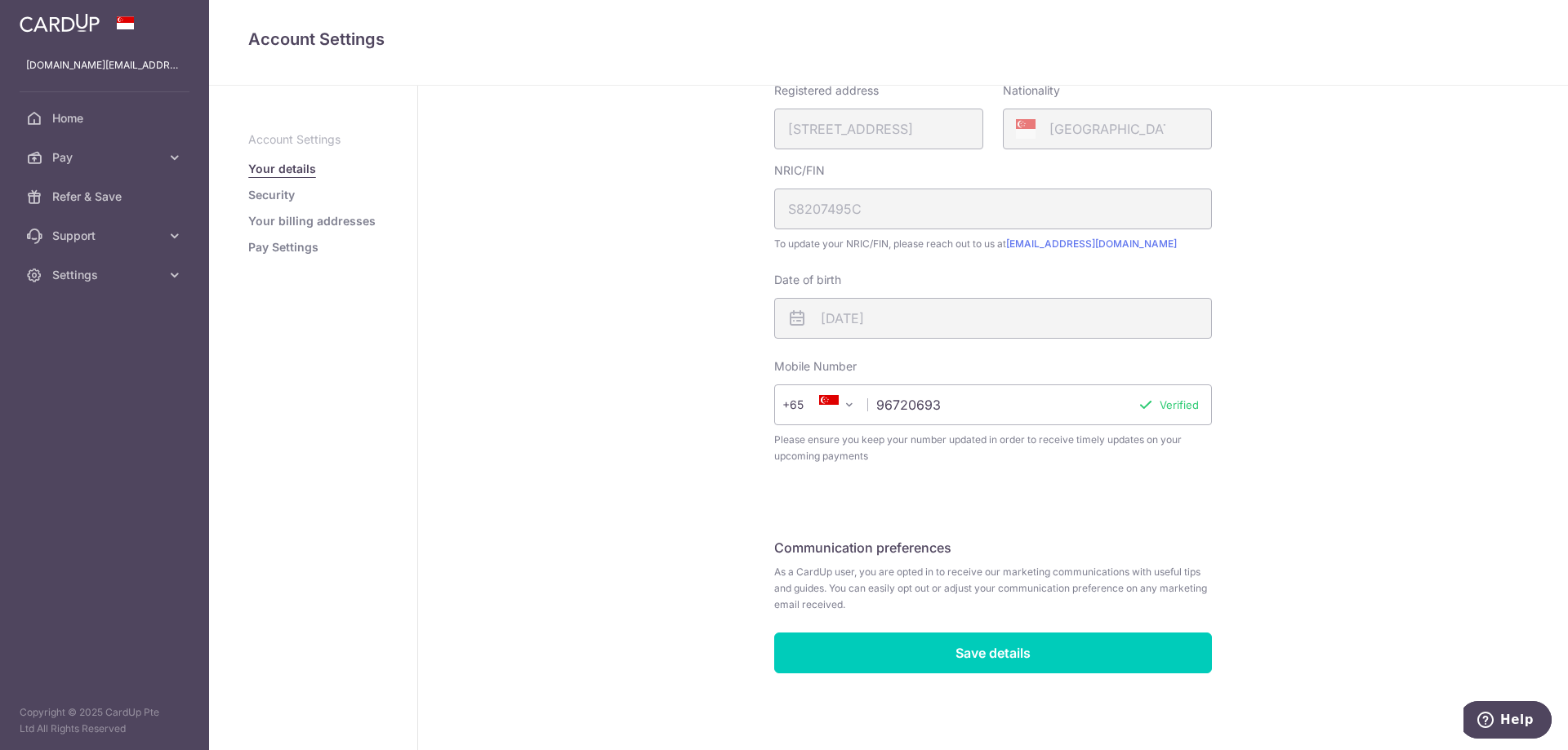
click at [291, 200] on link "Security" at bounding box center [272, 195] width 47 height 17
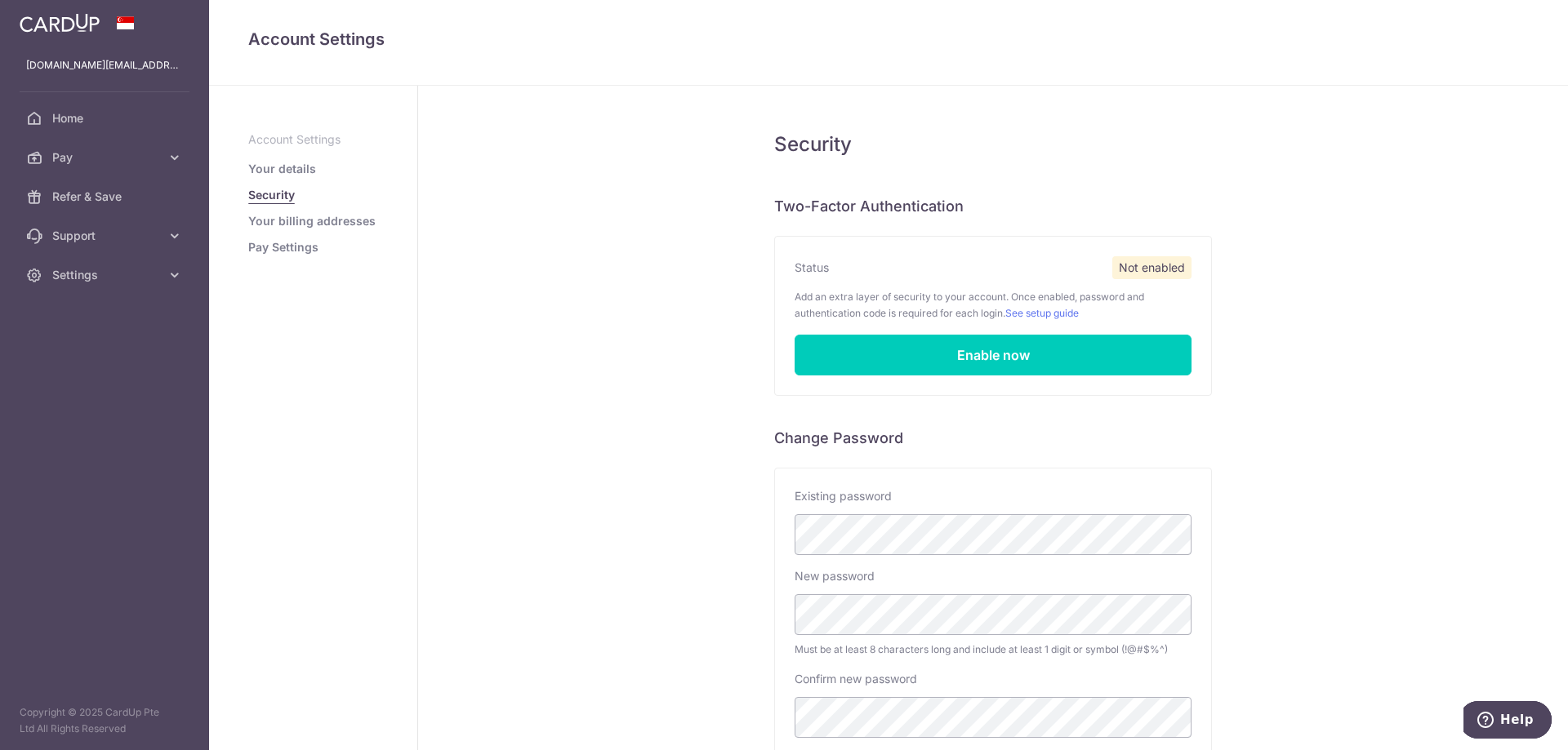
click at [285, 227] on link "Your billing addresses" at bounding box center [312, 221] width 127 height 17
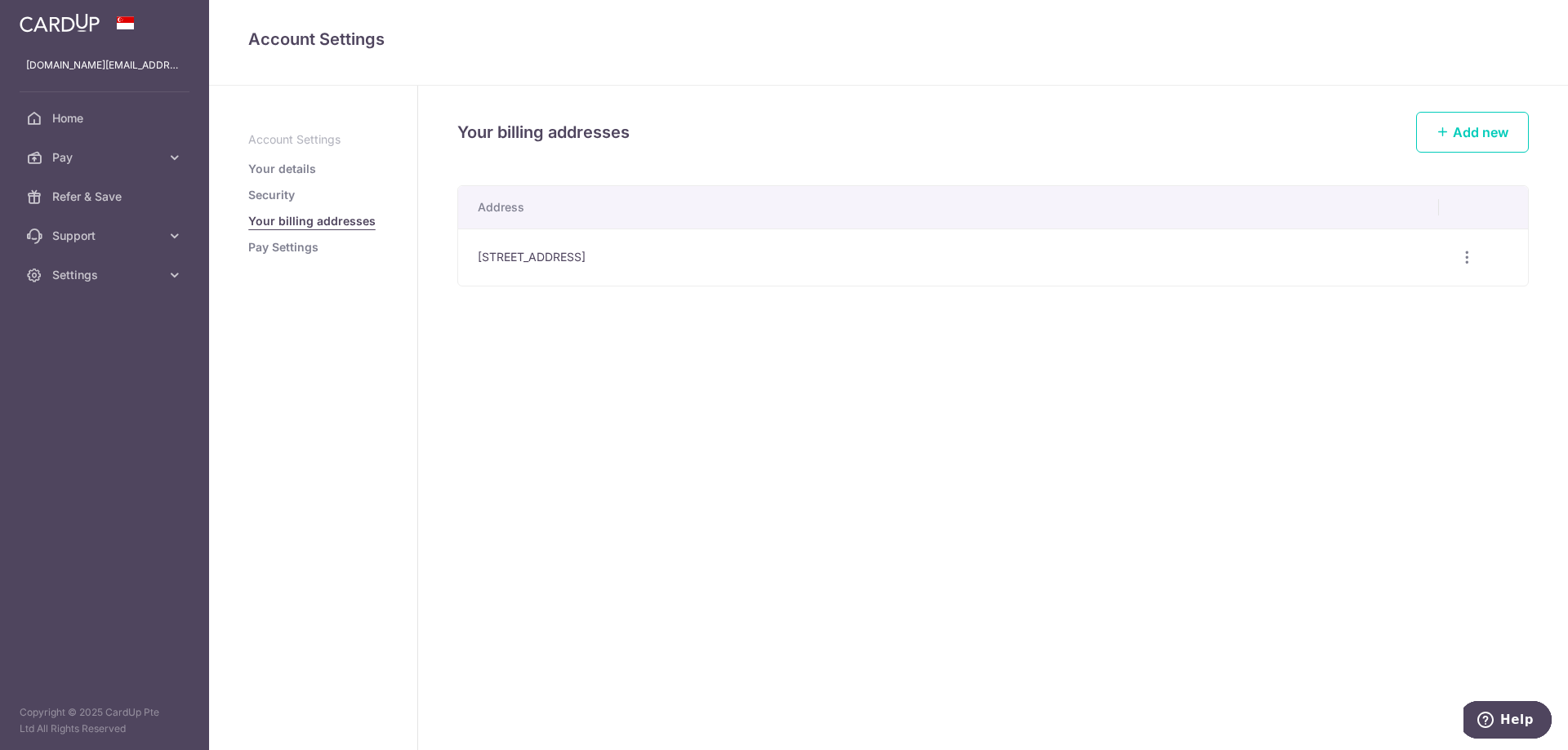
click at [295, 248] on link "Pay Settings" at bounding box center [284, 248] width 70 height 17
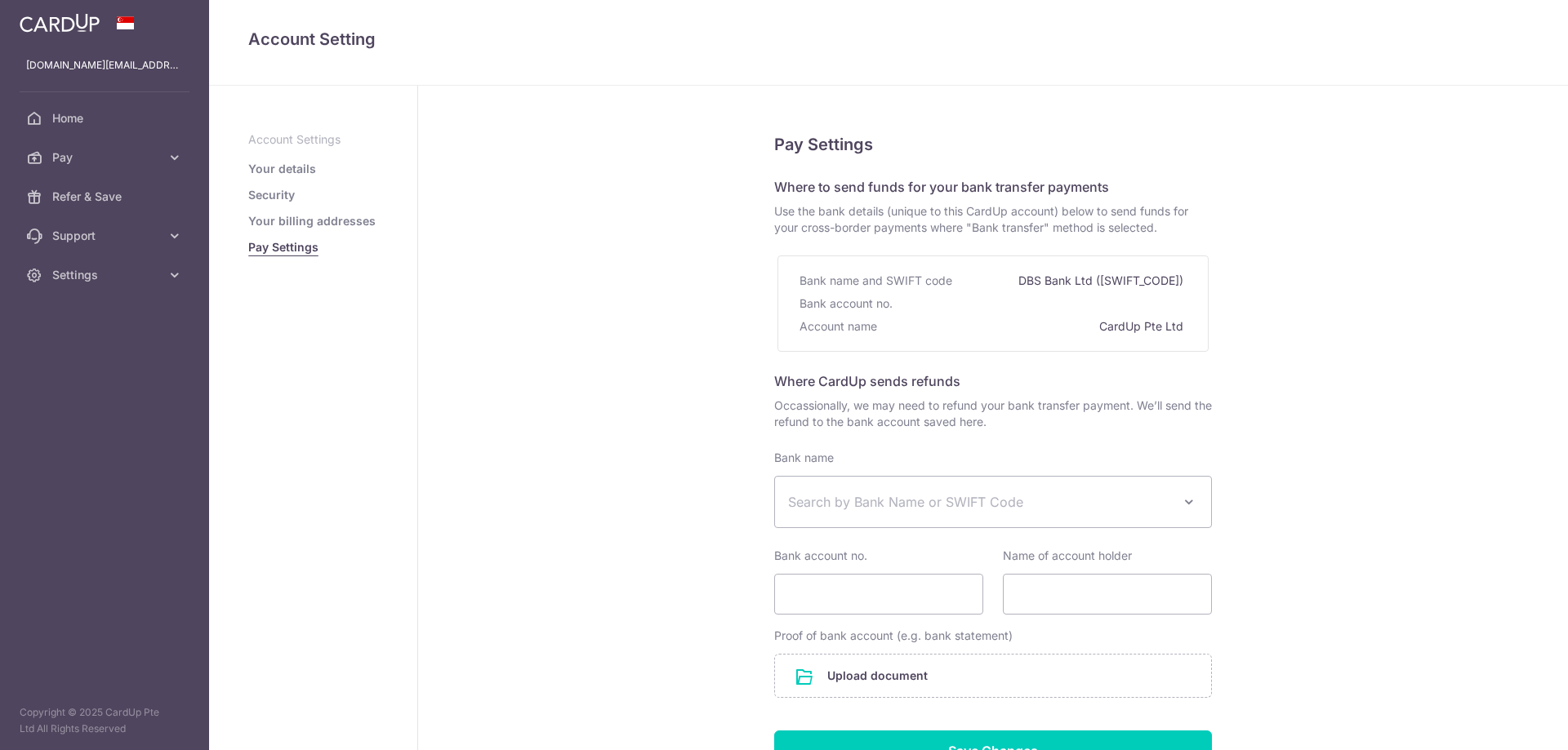
select select
click at [91, 228] on span "Support" at bounding box center [106, 236] width 108 height 17
click at [125, 283] on link "FAQ" at bounding box center [104, 275] width 209 height 40
